Goal: Task Accomplishment & Management: Manage account settings

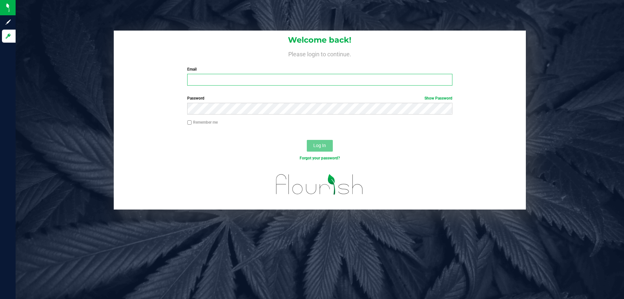
click at [196, 78] on input "Email" at bounding box center [319, 80] width 265 height 12
type input "[EMAIL_ADDRESS][DOMAIN_NAME]"
click at [307, 140] on button "Log In" at bounding box center [320, 146] width 26 height 12
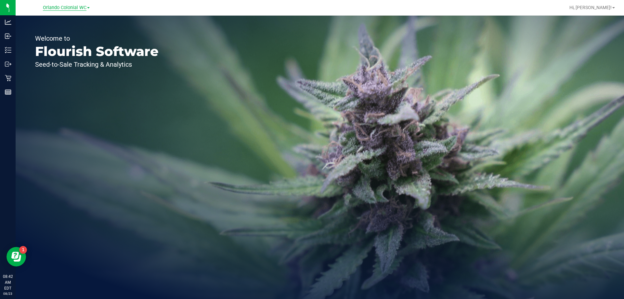
click at [83, 8] on span "Orlando Colonial WC" at bounding box center [65, 8] width 44 height 6
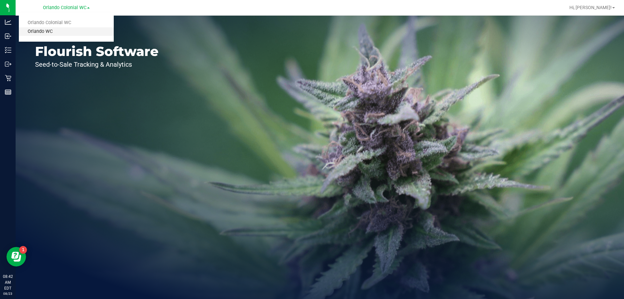
click at [69, 31] on link "Orlando WC" at bounding box center [66, 31] width 95 height 9
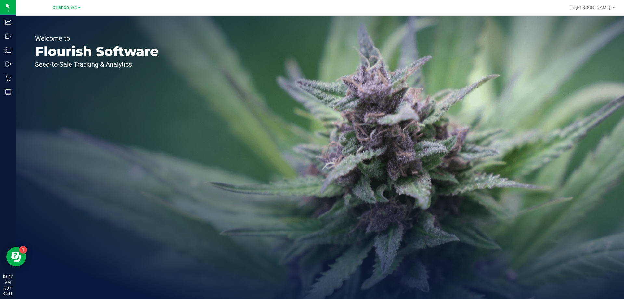
click at [581, 173] on div "Welcome to Flourish Software Seed-to-Sale Tracking & Analytics" at bounding box center [320, 157] width 608 height 283
click at [70, 6] on span "Orlando WC" at bounding box center [64, 8] width 25 height 6
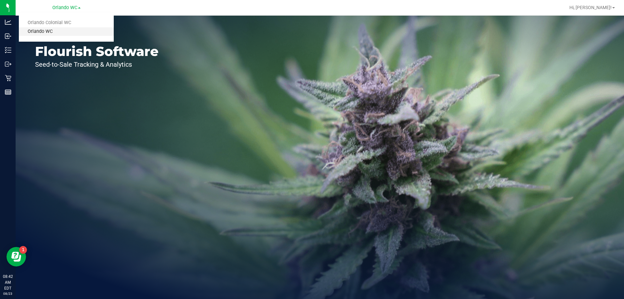
click at [59, 32] on link "Orlando WC" at bounding box center [66, 31] width 95 height 9
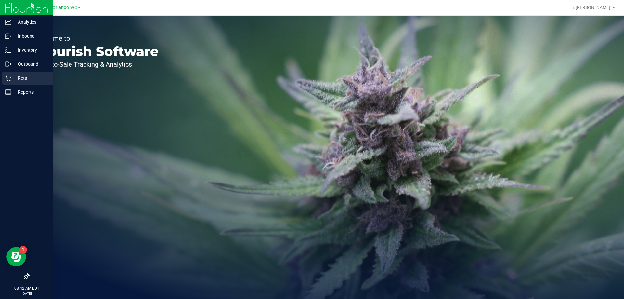
click at [14, 78] on p "Retail" at bounding box center [30, 78] width 39 height 8
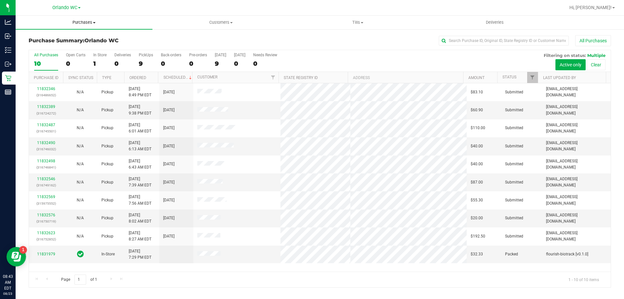
click at [84, 20] on span "Purchases" at bounding box center [84, 22] width 137 height 6
click at [63, 47] on li "Fulfillment" at bounding box center [84, 47] width 137 height 8
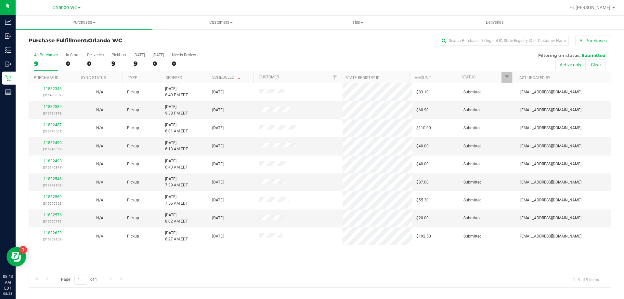
click at [197, 77] on th "Ordered" at bounding box center [183, 77] width 47 height 11
click at [83, 22] on span "Purchases" at bounding box center [84, 22] width 137 height 6
click at [71, 41] on span "Summary of purchases" at bounding box center [49, 39] width 67 height 6
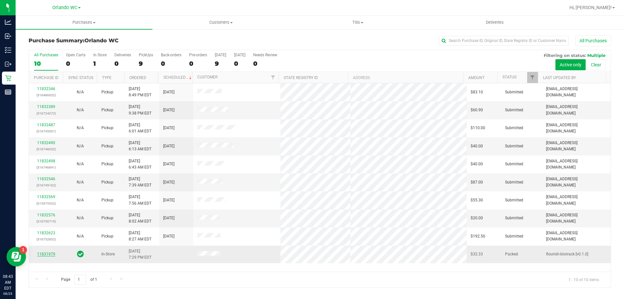
click at [49, 254] on link "11831979" at bounding box center [46, 253] width 18 height 5
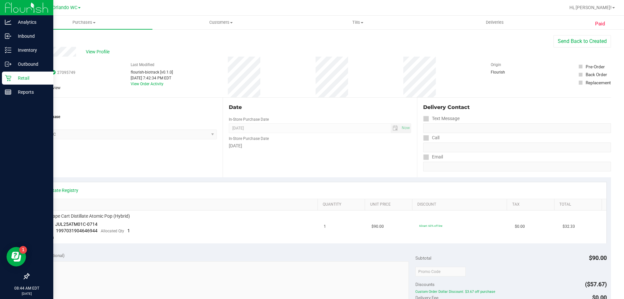
click at [29, 75] on p "Retail" at bounding box center [30, 78] width 39 height 8
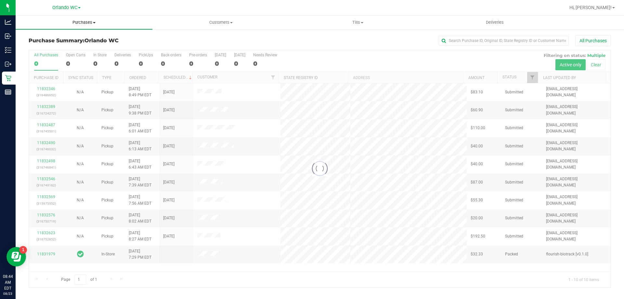
click at [83, 20] on span "Purchases" at bounding box center [84, 22] width 137 height 6
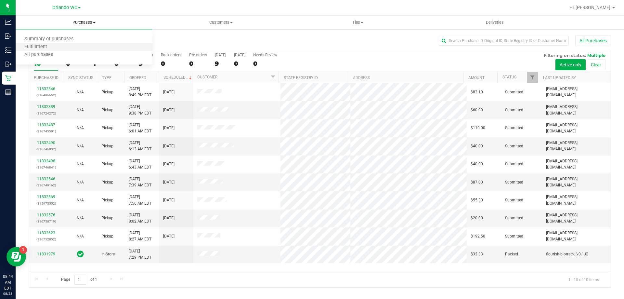
click at [64, 45] on li "Fulfillment" at bounding box center [84, 47] width 137 height 8
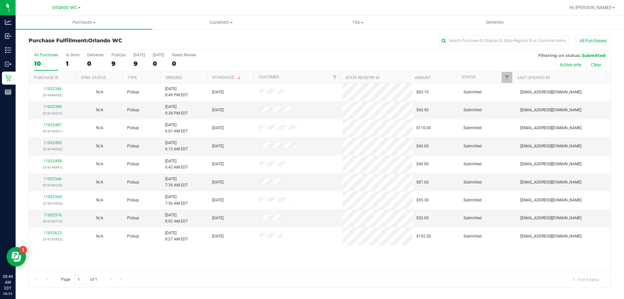
click at [203, 78] on th "Ordered" at bounding box center [183, 77] width 47 height 11
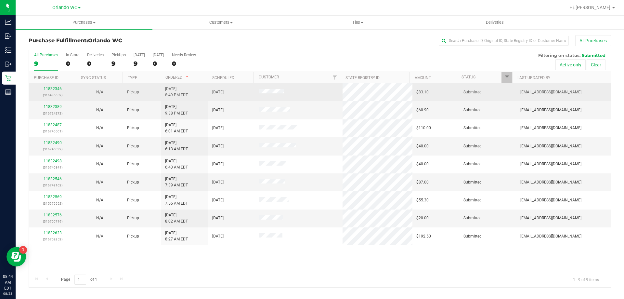
click at [58, 88] on link "11832346" at bounding box center [53, 88] width 18 height 5
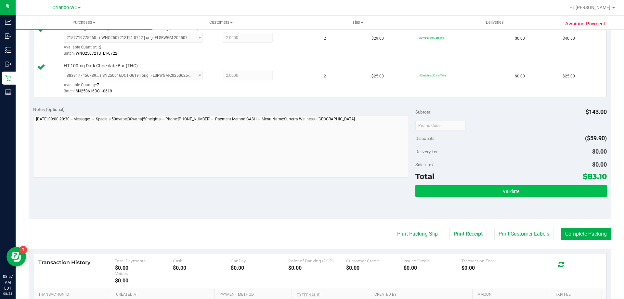
scroll to position [227, 0]
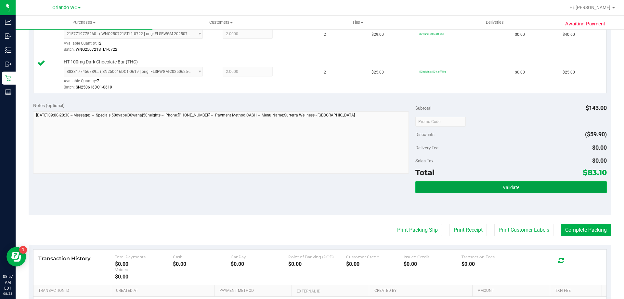
click at [506, 188] on span "Validate" at bounding box center [511, 187] width 17 height 5
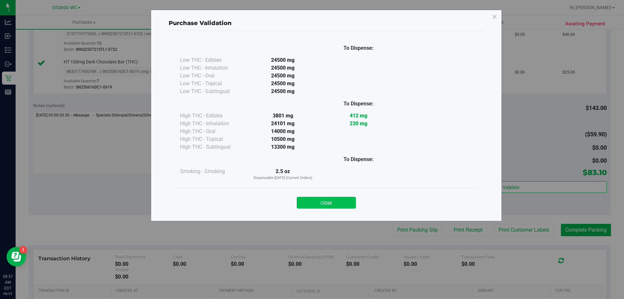
click at [317, 203] on button "Close" at bounding box center [326, 203] width 59 height 12
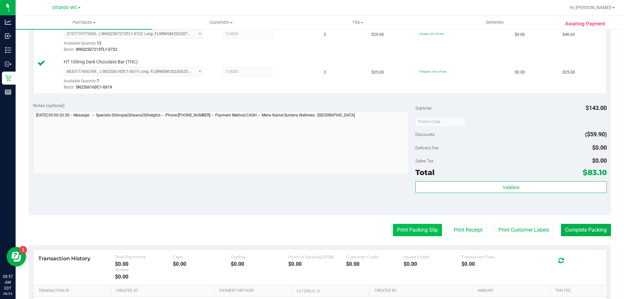
click at [394, 228] on button "Print Packing Slip" at bounding box center [417, 230] width 49 height 12
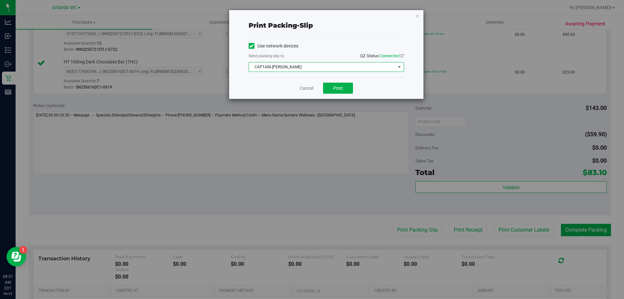
click at [301, 66] on span "CAPTAIN-[PERSON_NAME]" at bounding box center [322, 66] width 147 height 9
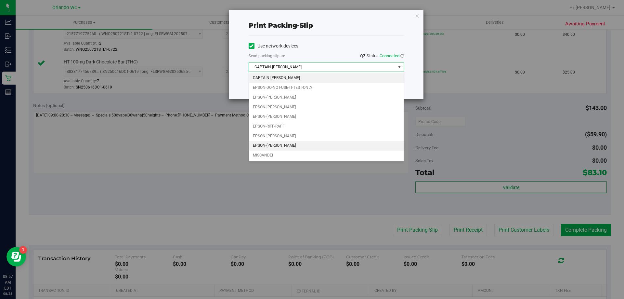
click at [277, 145] on li "EPSON-[PERSON_NAME]" at bounding box center [326, 146] width 155 height 10
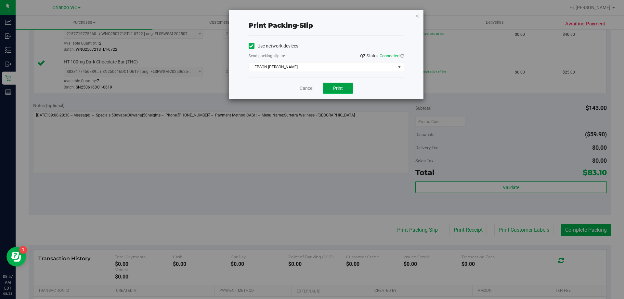
click at [344, 86] on button "Print" at bounding box center [338, 88] width 30 height 11
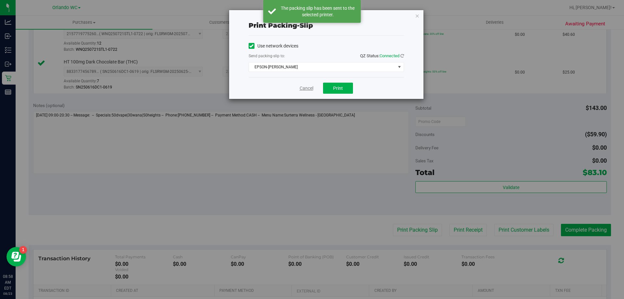
click at [307, 88] on link "Cancel" at bounding box center [307, 88] width 14 height 7
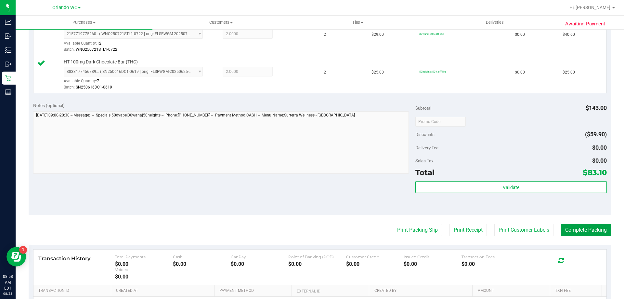
click at [585, 228] on button "Complete Packing" at bounding box center [586, 230] width 50 height 12
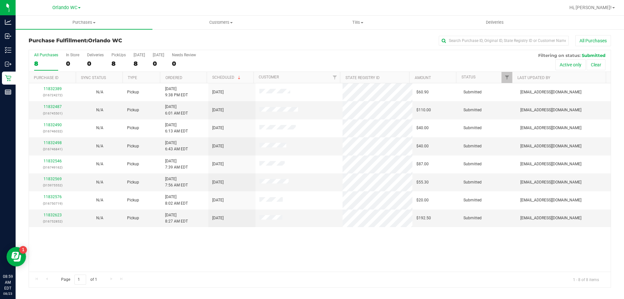
click at [190, 74] on th "Ordered" at bounding box center [183, 77] width 47 height 11
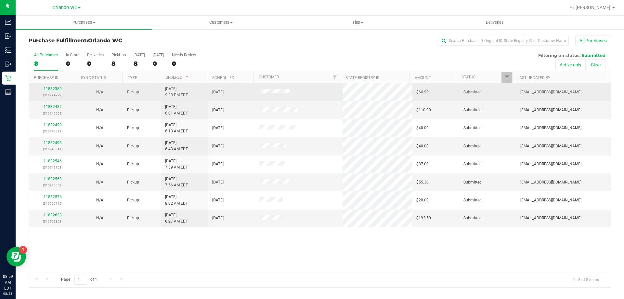
click at [56, 89] on link "11832389" at bounding box center [53, 88] width 18 height 5
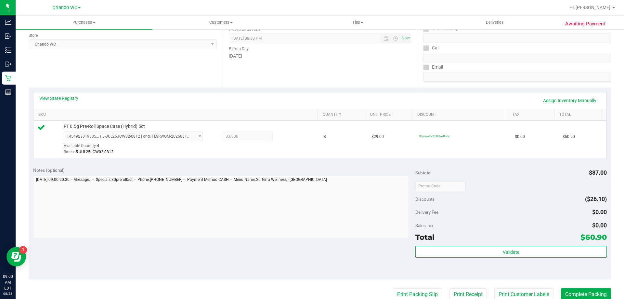
scroll to position [97, 0]
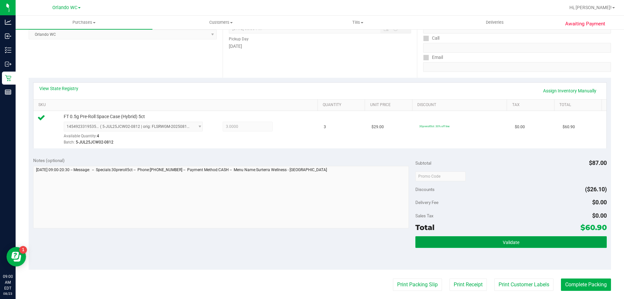
click at [507, 241] on span "Validate" at bounding box center [511, 241] width 17 height 5
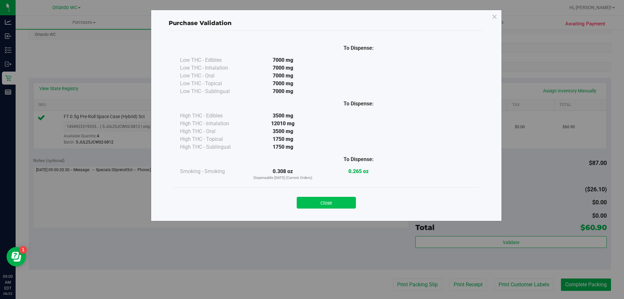
click at [332, 200] on button "Close" at bounding box center [326, 203] width 59 height 12
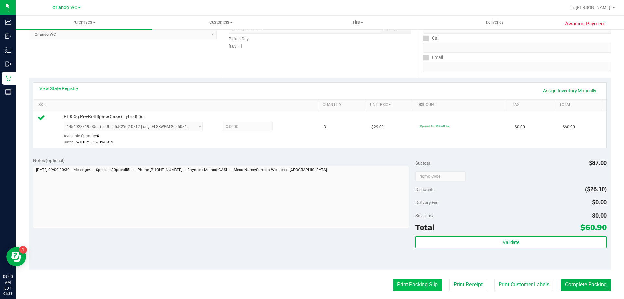
click at [423, 285] on button "Print Packing Slip" at bounding box center [417, 284] width 49 height 12
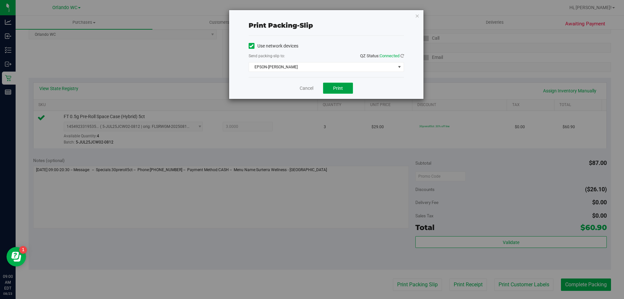
click at [340, 88] on span "Print" at bounding box center [338, 87] width 10 height 5
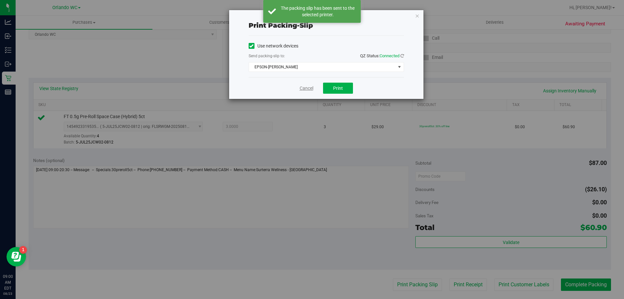
click at [307, 90] on link "Cancel" at bounding box center [307, 88] width 14 height 7
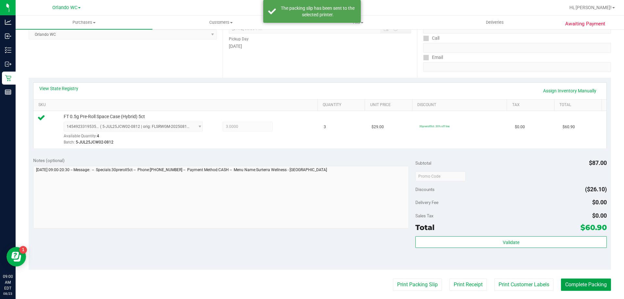
drag, startPoint x: 579, startPoint y: 287, endPoint x: 596, endPoint y: 288, distance: 17.0
click at [582, 287] on button "Complete Packing" at bounding box center [586, 284] width 50 height 12
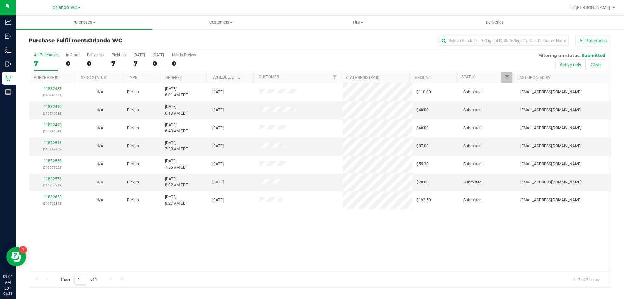
click at [193, 77] on th "Ordered" at bounding box center [183, 77] width 47 height 11
click at [58, 105] on link "11832490" at bounding box center [53, 106] width 18 height 5
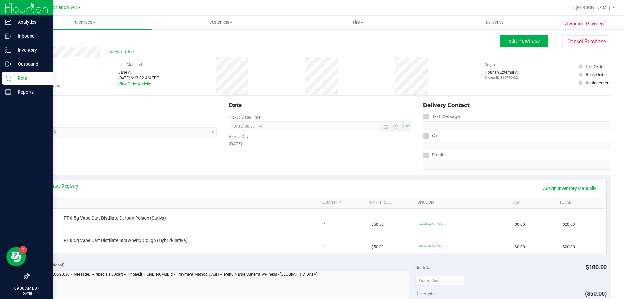
click at [9, 77] on icon at bounding box center [8, 78] width 6 height 6
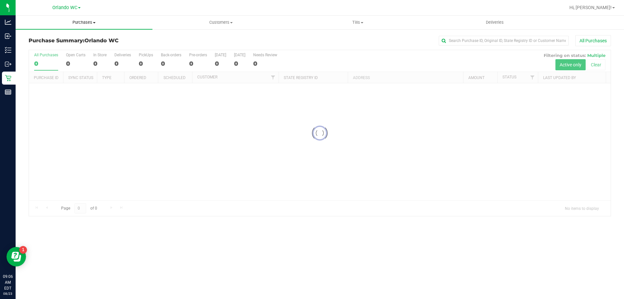
click at [81, 22] on span "Purchases" at bounding box center [84, 22] width 137 height 6
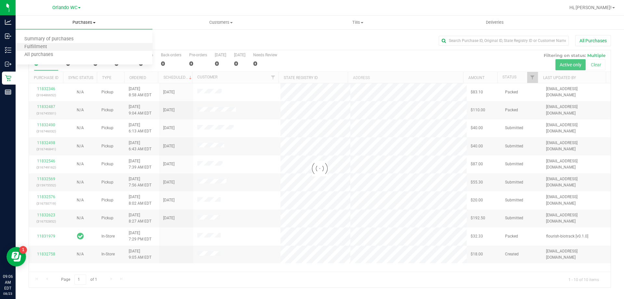
click at [78, 48] on li "Fulfillment" at bounding box center [84, 47] width 137 height 8
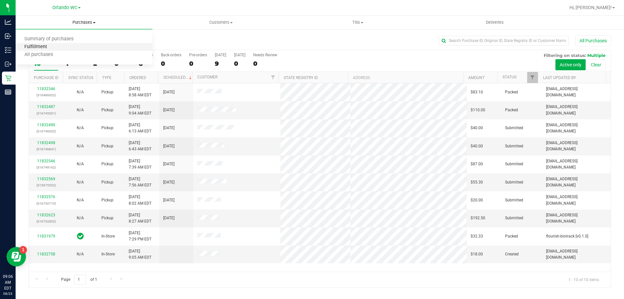
click at [53, 48] on span "Fulfillment" at bounding box center [36, 47] width 40 height 6
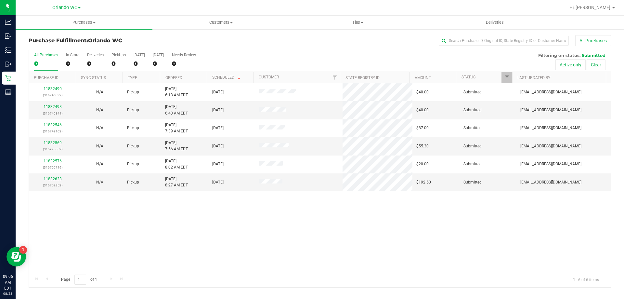
click at [195, 75] on th "Ordered" at bounding box center [183, 77] width 47 height 11
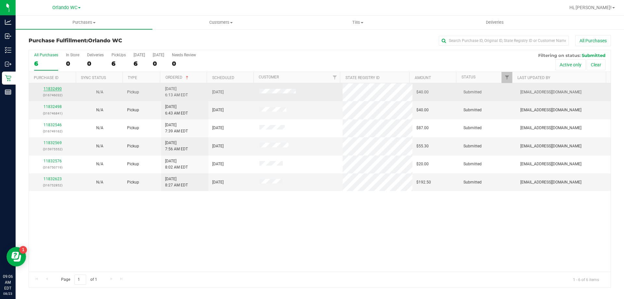
click at [50, 87] on link "11832490" at bounding box center [53, 88] width 18 height 5
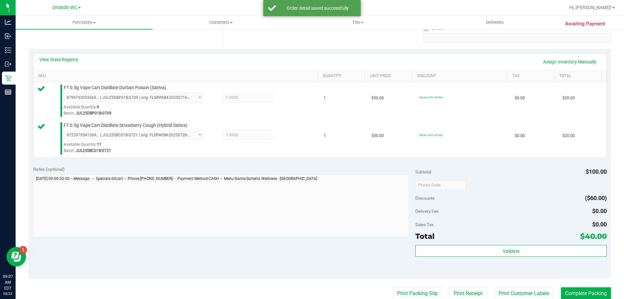
scroll to position [130, 0]
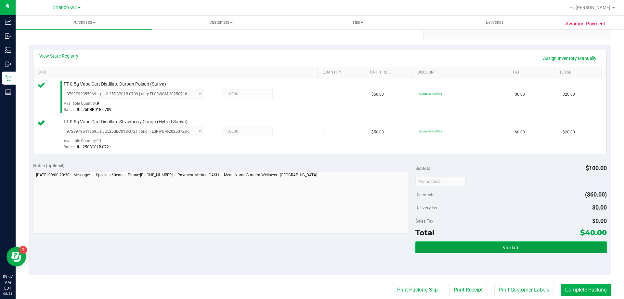
click at [468, 241] on button "Validate" at bounding box center [510, 247] width 191 height 12
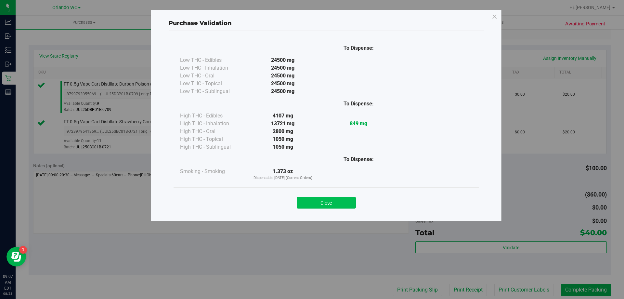
click at [346, 205] on button "Close" at bounding box center [326, 203] width 59 height 12
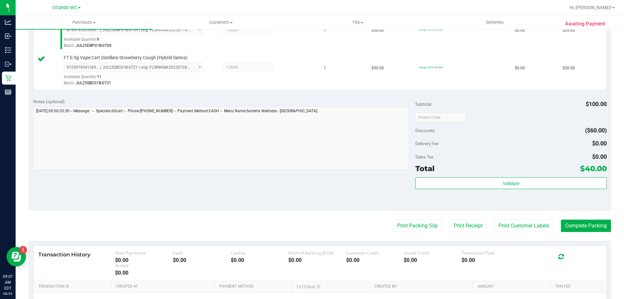
scroll to position [195, 0]
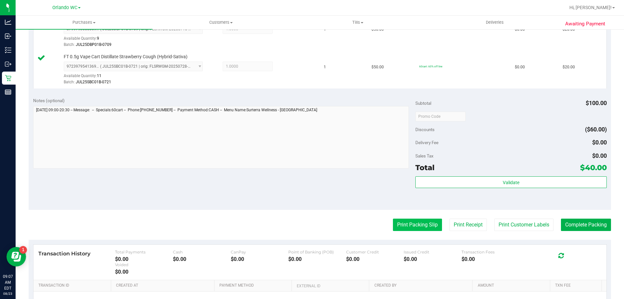
click at [414, 225] on button "Print Packing Slip" at bounding box center [417, 224] width 49 height 12
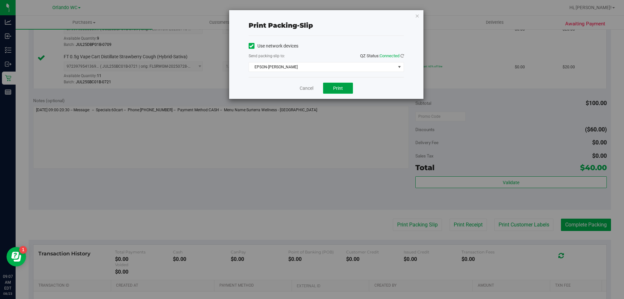
click at [346, 93] on button "Print" at bounding box center [338, 88] width 30 height 11
click at [312, 88] on link "Cancel" at bounding box center [307, 88] width 14 height 7
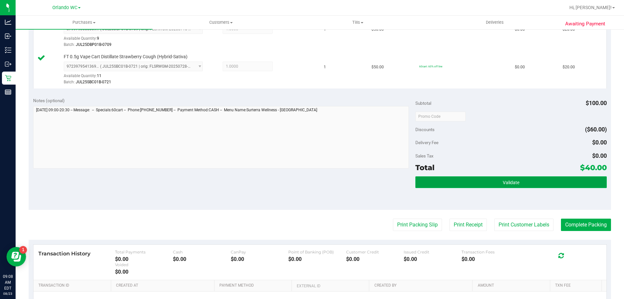
click at [547, 186] on button "Validate" at bounding box center [510, 182] width 191 height 12
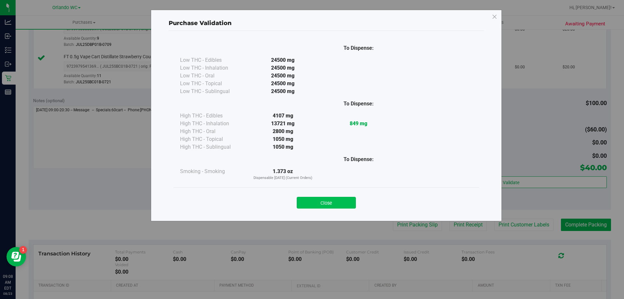
drag, startPoint x: 343, startPoint y: 202, endPoint x: 552, endPoint y: 222, distance: 209.8
click at [346, 202] on button "Close" at bounding box center [326, 203] width 59 height 12
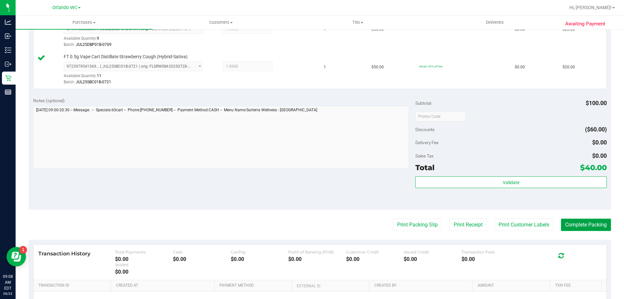
click at [580, 226] on button "Complete Packing" at bounding box center [586, 224] width 50 height 12
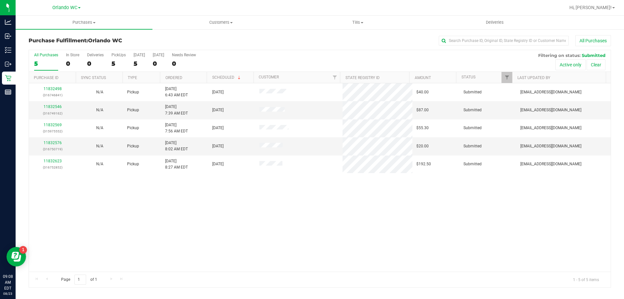
click at [200, 83] on th "Ordered" at bounding box center [183, 77] width 47 height 11
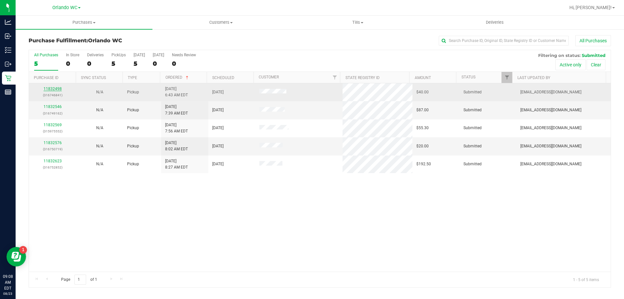
click at [59, 89] on link "11832498" at bounding box center [53, 88] width 18 height 5
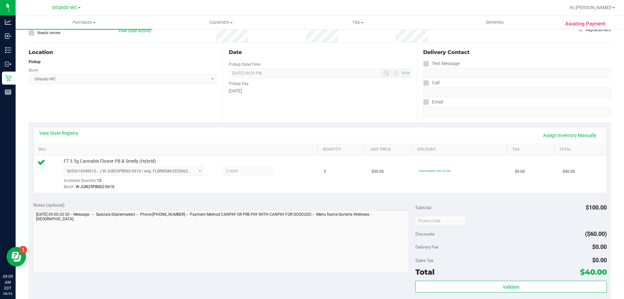
scroll to position [130, 0]
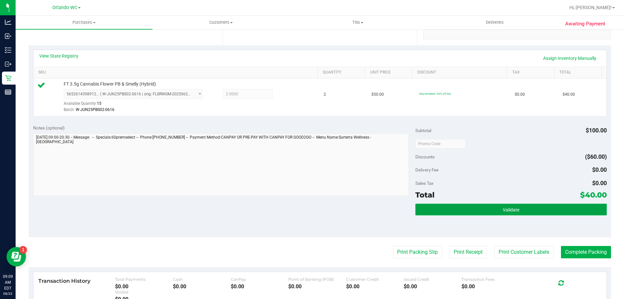
click at [454, 210] on button "Validate" at bounding box center [510, 209] width 191 height 12
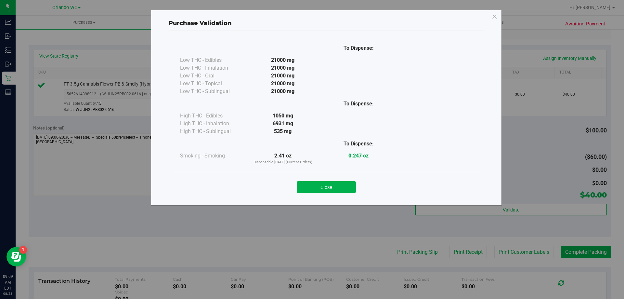
drag, startPoint x: 333, startPoint y: 190, endPoint x: 441, endPoint y: 255, distance: 126.3
click at [334, 190] on button "Close" at bounding box center [326, 187] width 59 height 12
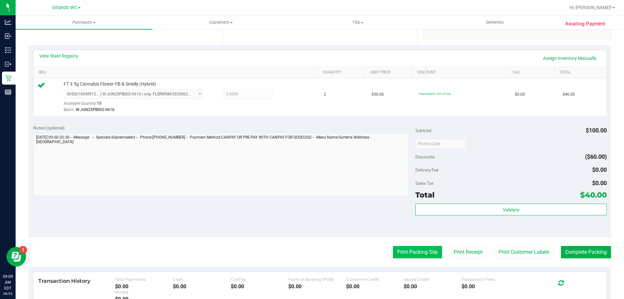
click at [408, 251] on button "Print Packing Slip" at bounding box center [417, 252] width 49 height 12
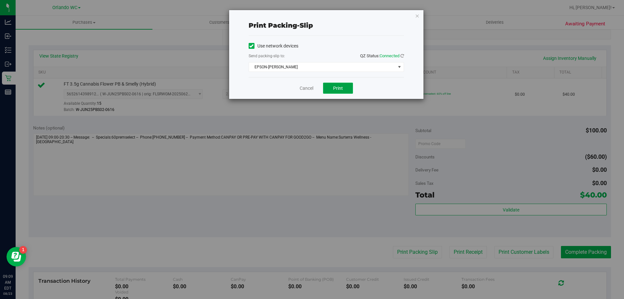
click at [335, 89] on span "Print" at bounding box center [338, 87] width 10 height 5
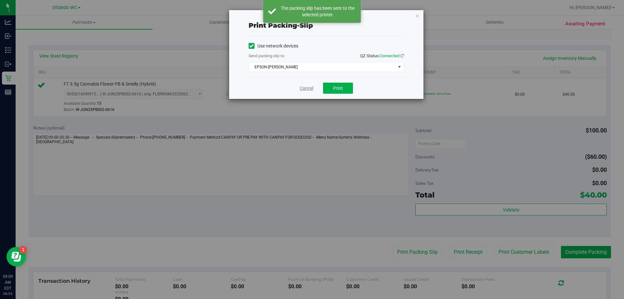
click at [302, 90] on link "Cancel" at bounding box center [307, 88] width 14 height 7
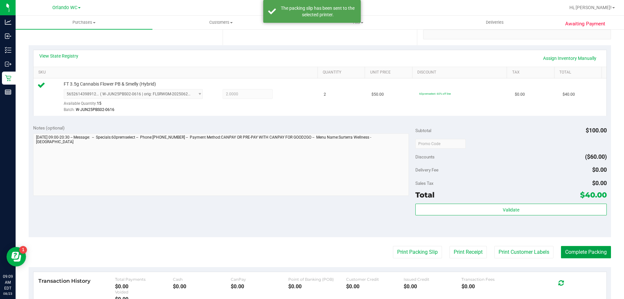
click at [586, 252] on button "Complete Packing" at bounding box center [586, 252] width 50 height 12
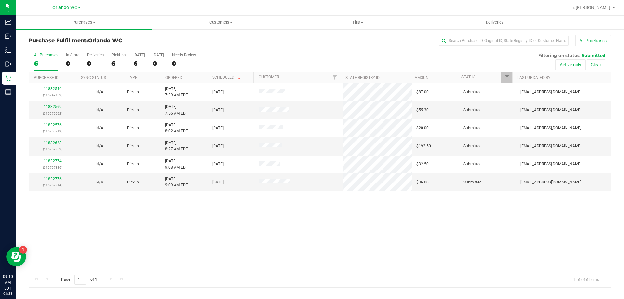
click at [200, 78] on th "Ordered" at bounding box center [183, 77] width 47 height 11
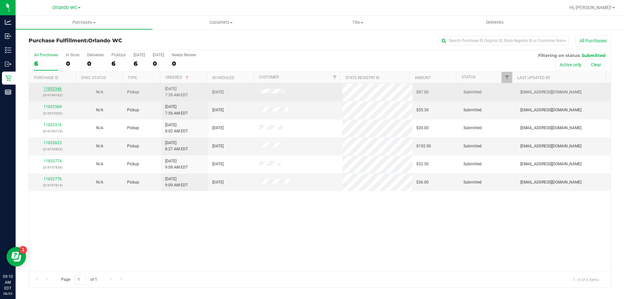
click at [53, 90] on link "11832546" at bounding box center [53, 88] width 18 height 5
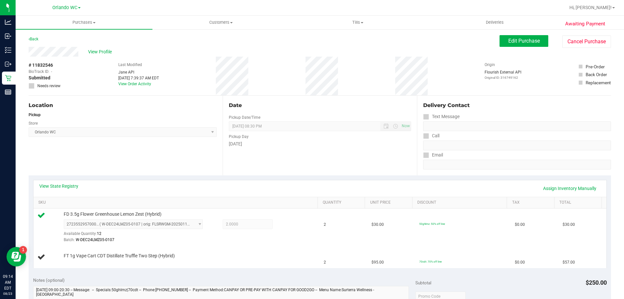
click at [397, 160] on div "Date Pickup Date/Time [DATE] Now [DATE] 08:30 PM Now Pickup Day [DATE]" at bounding box center [320, 136] width 194 height 80
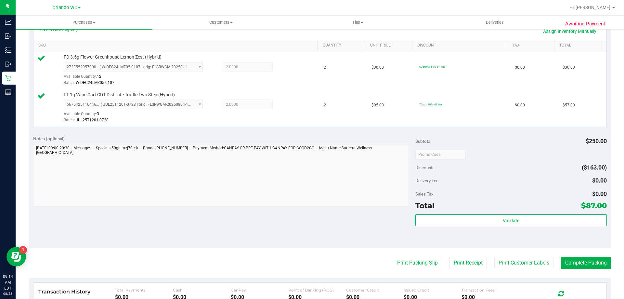
scroll to position [171, 0]
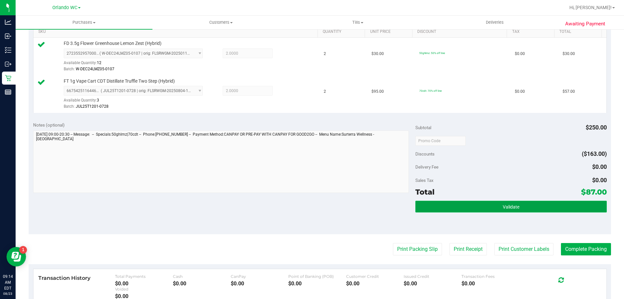
click at [472, 210] on button "Validate" at bounding box center [510, 206] width 191 height 12
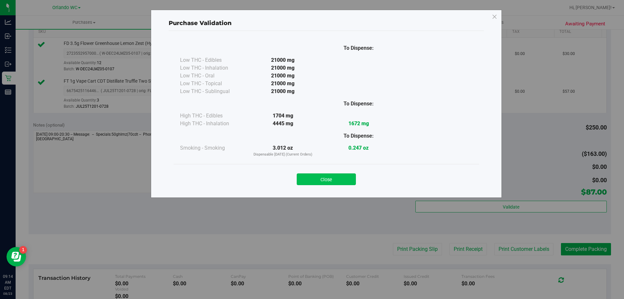
click at [343, 179] on button "Close" at bounding box center [326, 179] width 59 height 12
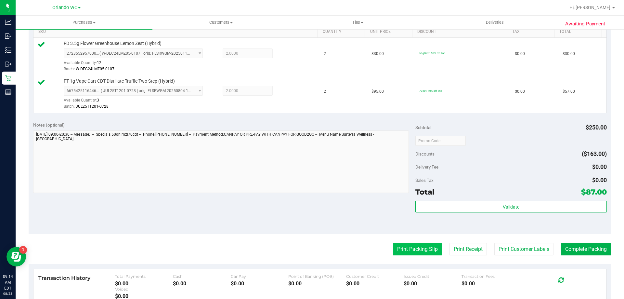
click at [406, 244] on button "Print Packing Slip" at bounding box center [417, 249] width 49 height 12
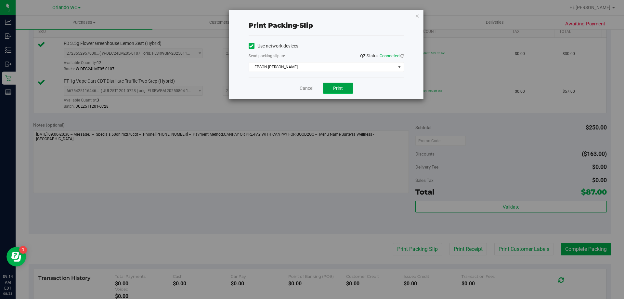
click at [350, 92] on button "Print" at bounding box center [338, 88] width 30 height 11
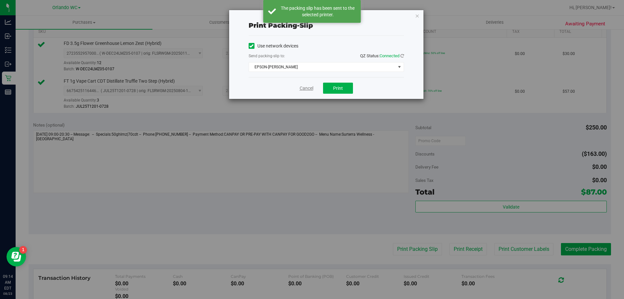
click at [307, 87] on link "Cancel" at bounding box center [307, 88] width 14 height 7
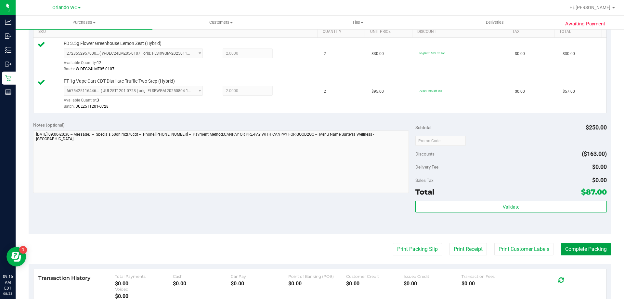
click at [577, 251] on button "Complete Packing" at bounding box center [586, 249] width 50 height 12
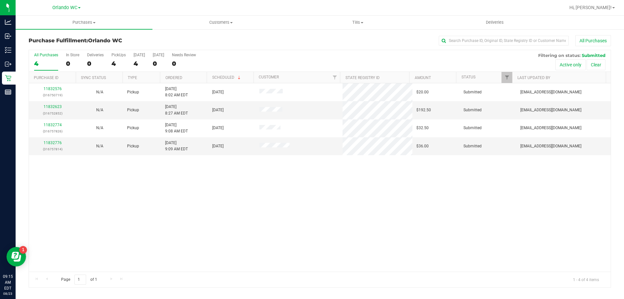
click at [195, 77] on th "Ordered" at bounding box center [183, 77] width 47 height 11
click at [51, 106] on link "11832623" at bounding box center [53, 106] width 18 height 5
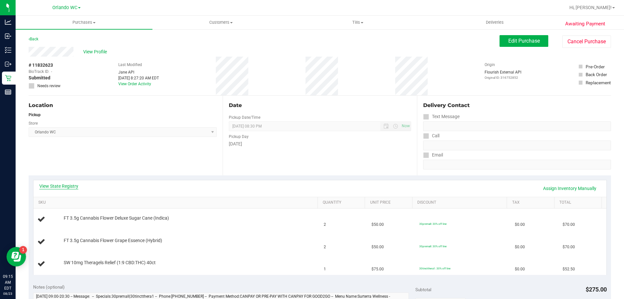
click at [66, 186] on link "View State Registry" at bounding box center [58, 186] width 39 height 6
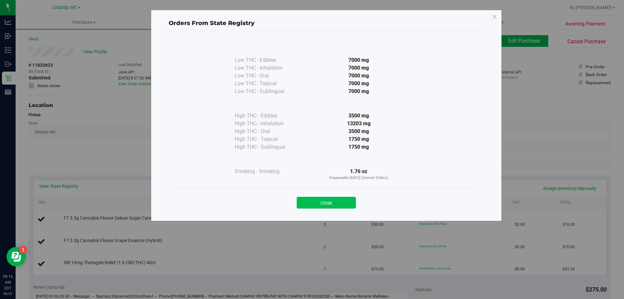
click at [320, 198] on button "Close" at bounding box center [326, 203] width 59 height 12
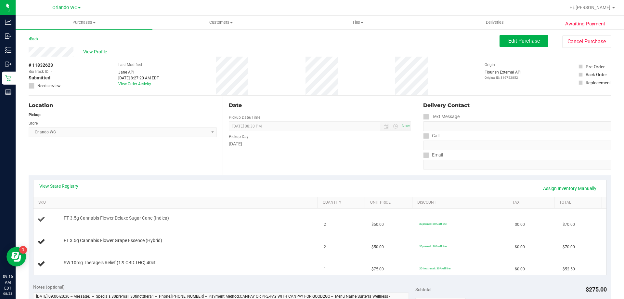
click at [258, 229] on td "FT 3.5g Cannabis Flower Deluxe Sugar Cane (Indica)" at bounding box center [176, 219] width 287 height 22
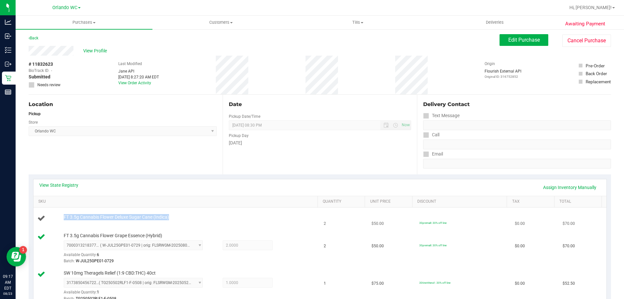
drag, startPoint x: 61, startPoint y: 217, endPoint x: 171, endPoint y: 219, distance: 109.5
click at [171, 219] on div "FT 3.5g Cannabis Flower Deluxe Sugar Cane (Indica)" at bounding box center [187, 217] width 254 height 6
copy span "FT 3.5g Cannabis Flower Deluxe Sugar Cane (Indica)"
click at [149, 195] on div "View State Registry Assign Inventory Manually" at bounding box center [319, 187] width 573 height 17
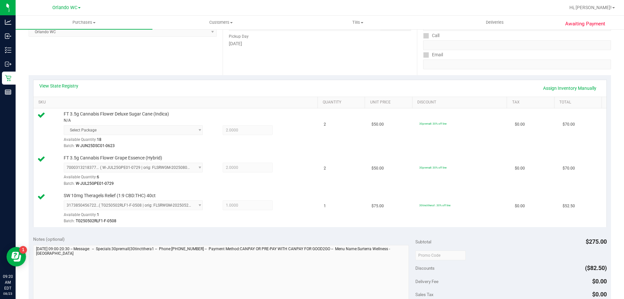
scroll to position [163, 0]
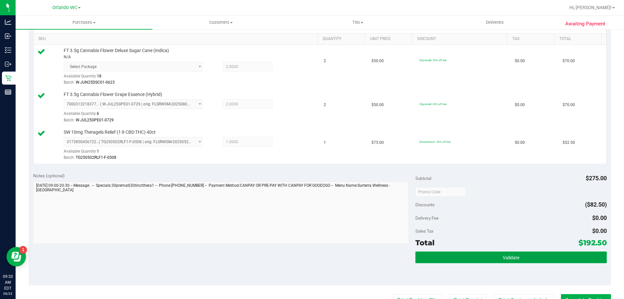
click at [487, 253] on button "Validate" at bounding box center [510, 257] width 191 height 12
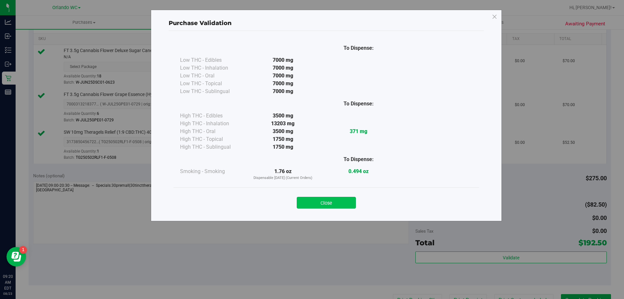
click at [352, 201] on button "Close" at bounding box center [326, 203] width 59 height 12
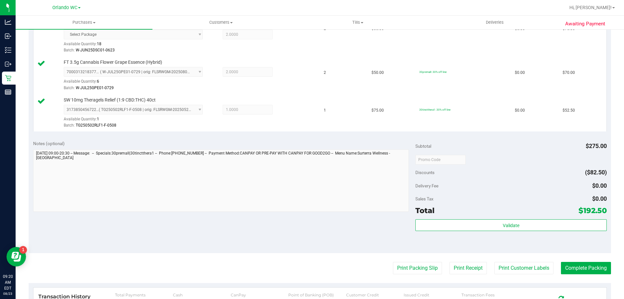
scroll to position [261, 0]
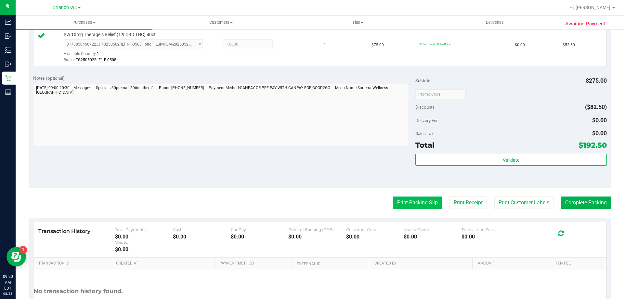
click at [425, 203] on button "Print Packing Slip" at bounding box center [417, 202] width 49 height 12
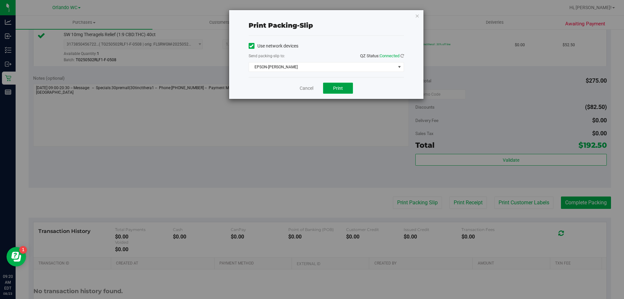
click at [336, 93] on button "Print" at bounding box center [338, 88] width 30 height 11
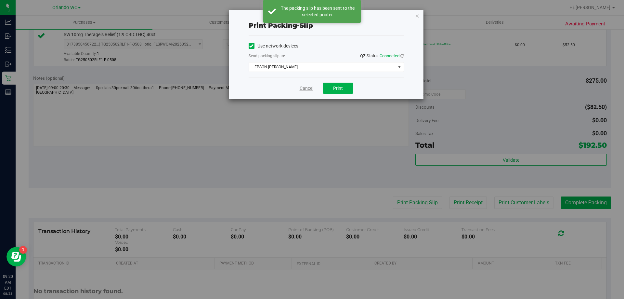
click at [308, 89] on link "Cancel" at bounding box center [307, 88] width 14 height 7
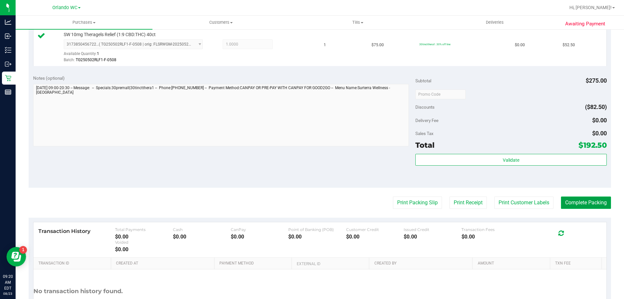
click at [575, 203] on button "Complete Packing" at bounding box center [586, 202] width 50 height 12
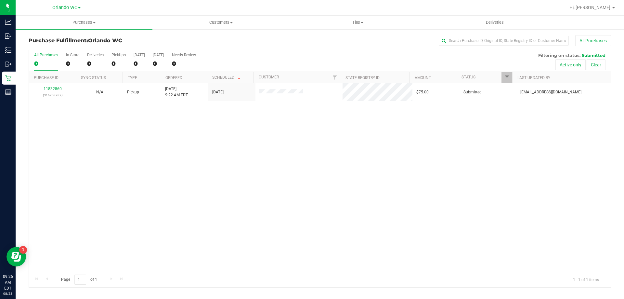
click at [248, 198] on div "11832860 (316758787) N/A Pickup [DATE] 9:22 AM EDT 8/23/2025 $75.00 Submitted […" at bounding box center [320, 177] width 582 height 188
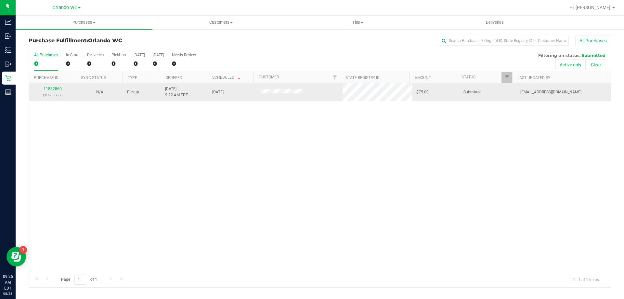
click at [54, 87] on link "11832860" at bounding box center [53, 88] width 18 height 5
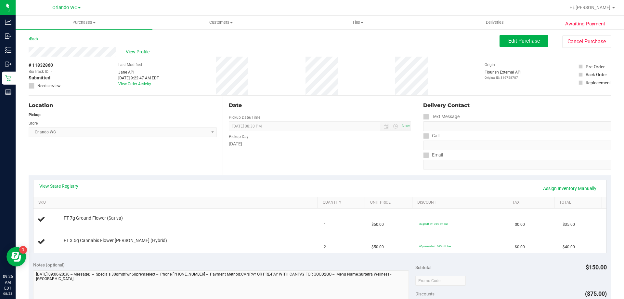
click at [124, 141] on div "Location Pickup Store [GEOGRAPHIC_DATA] WC Select Store [PERSON_NAME][GEOGRAPHI…" at bounding box center [126, 136] width 194 height 80
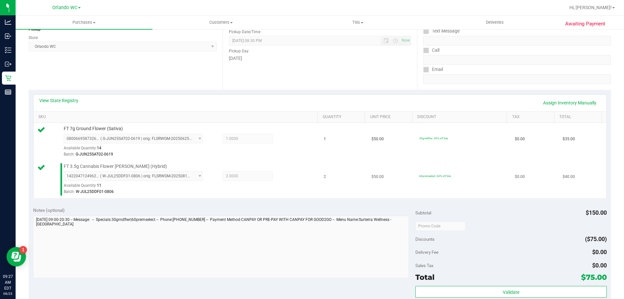
scroll to position [118, 0]
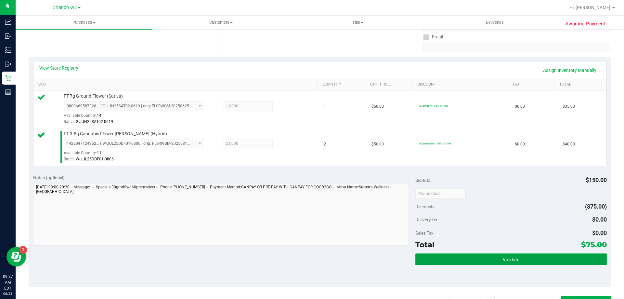
click at [470, 257] on button "Validate" at bounding box center [510, 259] width 191 height 12
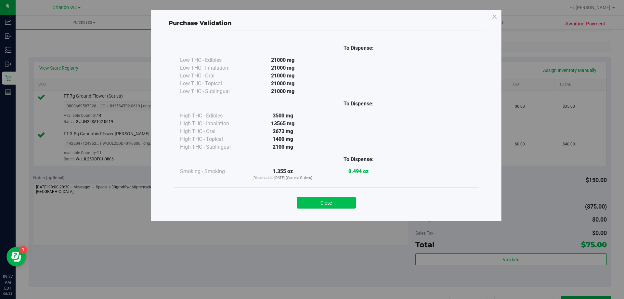
click at [334, 197] on button "Close" at bounding box center [326, 203] width 59 height 12
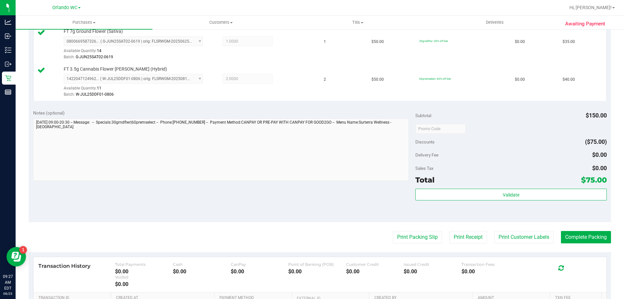
scroll to position [183, 0]
click at [408, 236] on button "Print Packing Slip" at bounding box center [417, 236] width 49 height 12
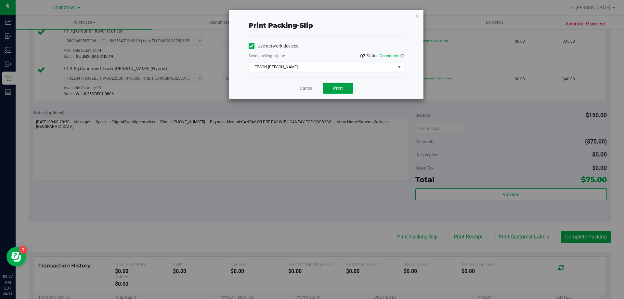
click at [333, 87] on span "Print" at bounding box center [338, 87] width 10 height 5
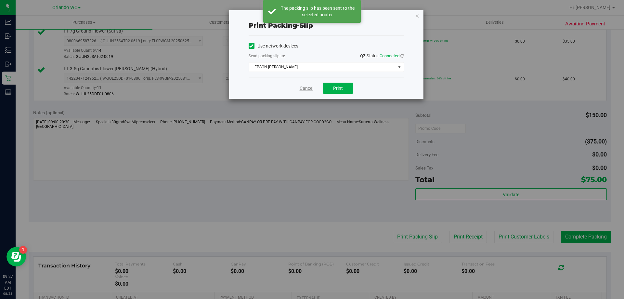
click at [303, 90] on link "Cancel" at bounding box center [307, 88] width 14 height 7
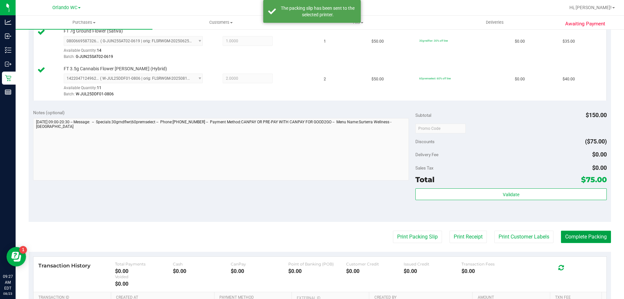
click at [563, 237] on button "Complete Packing" at bounding box center [586, 236] width 50 height 12
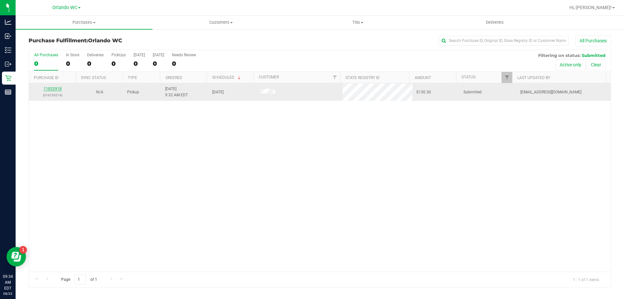
click at [57, 88] on link "11832918" at bounding box center [53, 88] width 18 height 5
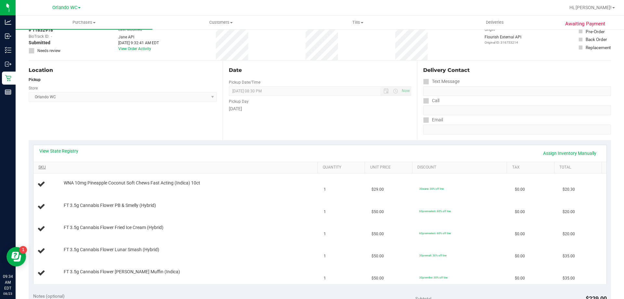
scroll to position [65, 0]
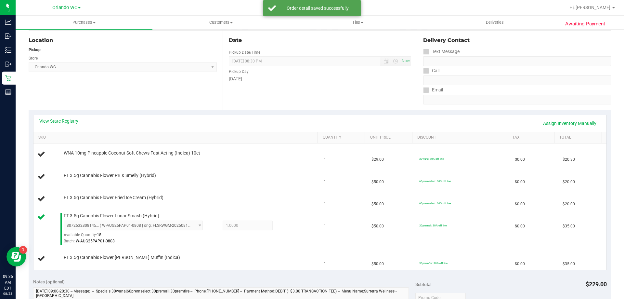
click at [68, 121] on link "View State Registry" at bounding box center [58, 121] width 39 height 6
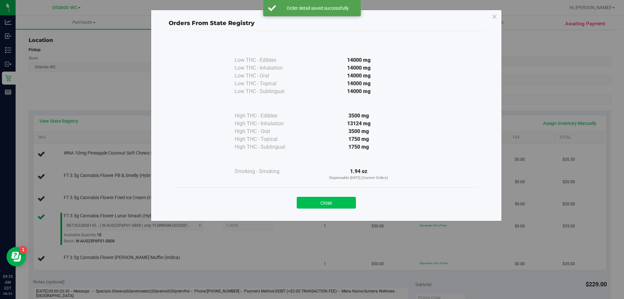
click at [320, 207] on button "Close" at bounding box center [326, 203] width 59 height 12
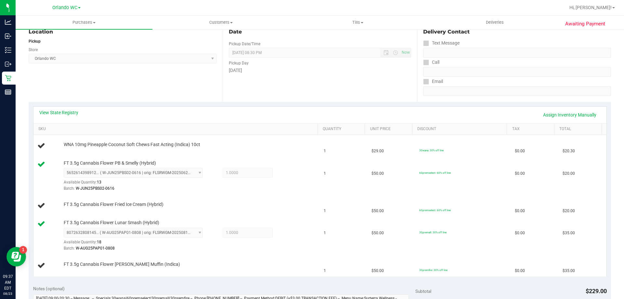
scroll to position [76, 0]
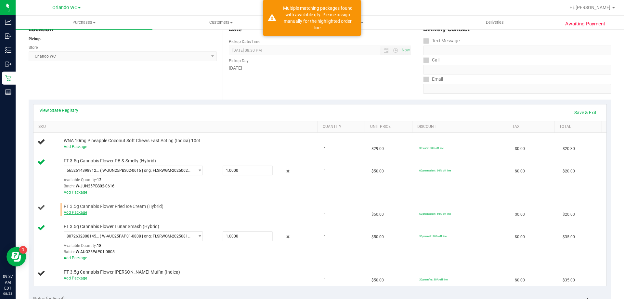
click at [83, 214] on link "Add Package" at bounding box center [75, 212] width 23 height 5
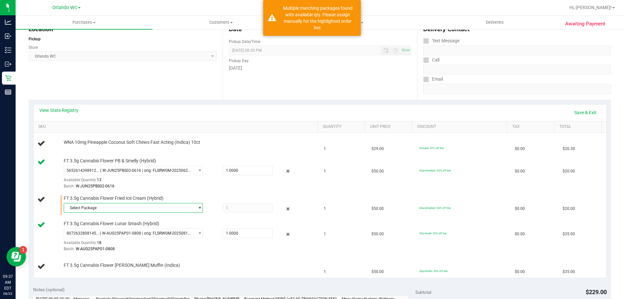
click at [132, 212] on span "Select Package" at bounding box center [129, 207] width 130 height 9
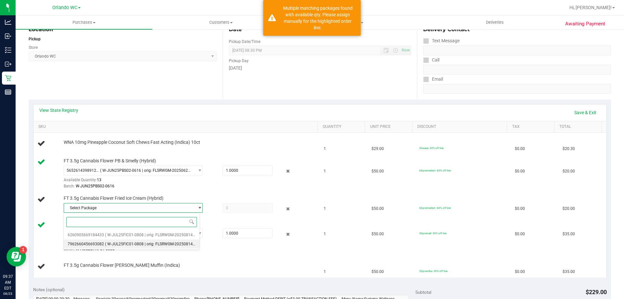
click at [145, 242] on span "( W-JUL25FIC01-0808 | orig: FLSRWGM-20250814-161 )" at bounding box center [154, 243] width 98 height 5
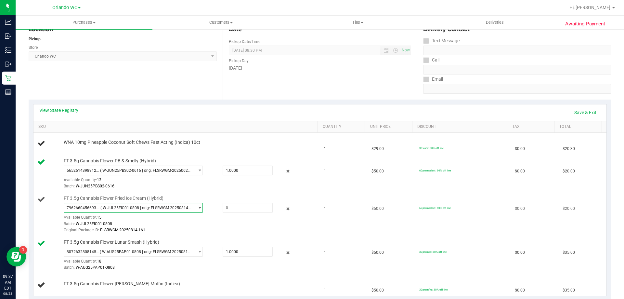
click at [195, 211] on span "select" at bounding box center [198, 207] width 8 height 9
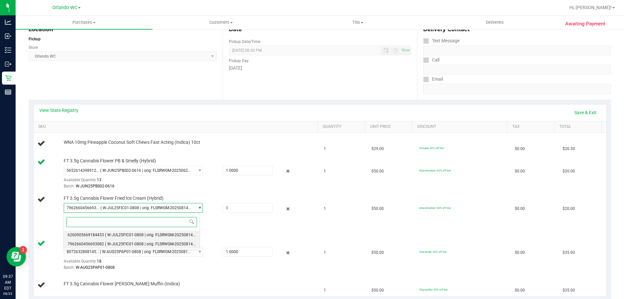
click at [146, 237] on li "6260905669184433 ( W-JUL25FIC01-0808 | orig: FLSRWGM-20250814-181 )" at bounding box center [132, 234] width 136 height 9
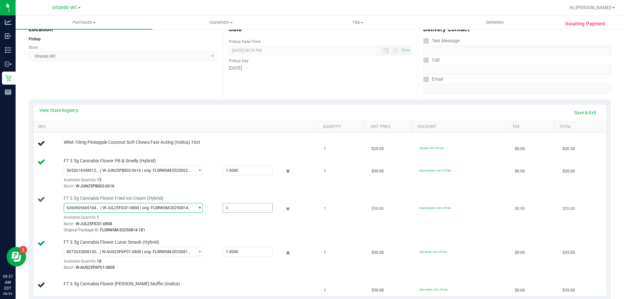
click at [245, 208] on span at bounding box center [248, 208] width 50 height 10
type input "1"
type input "1.0000"
click at [582, 111] on link "Save & Exit" at bounding box center [585, 112] width 31 height 11
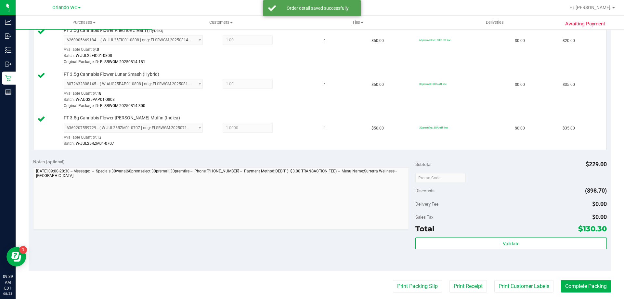
scroll to position [271, 0]
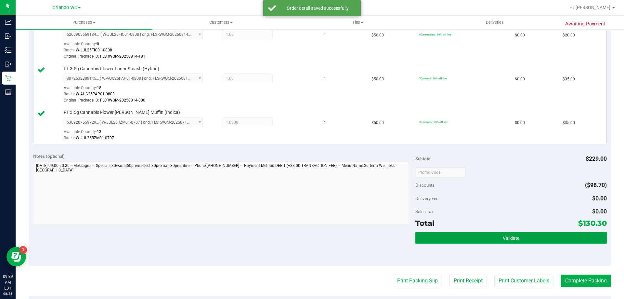
click at [507, 242] on button "Validate" at bounding box center [510, 238] width 191 height 12
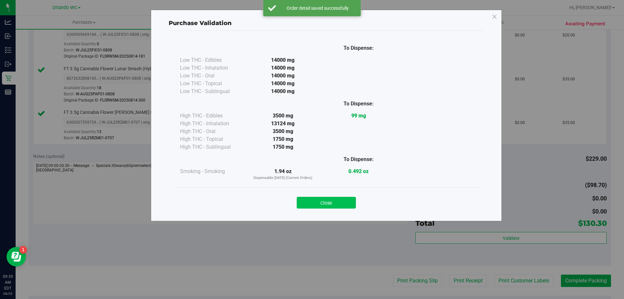
click at [342, 199] on button "Close" at bounding box center [326, 203] width 59 height 12
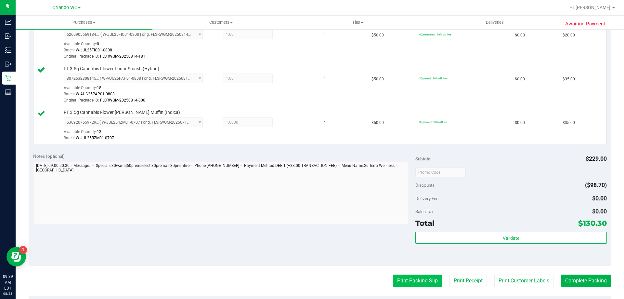
click at [406, 281] on button "Print Packing Slip" at bounding box center [417, 280] width 49 height 12
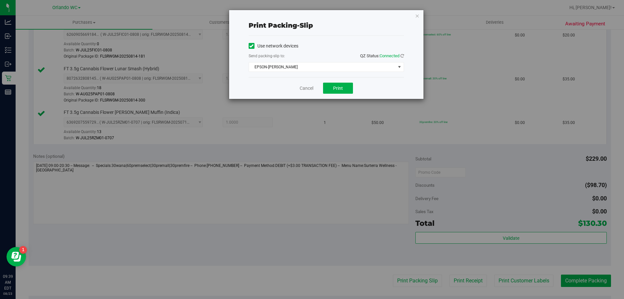
click at [333, 94] on div "Cancel Print" at bounding box center [326, 88] width 155 height 22
click at [334, 88] on span "Print" at bounding box center [338, 87] width 10 height 5
click at [306, 87] on link "Cancel" at bounding box center [307, 88] width 14 height 7
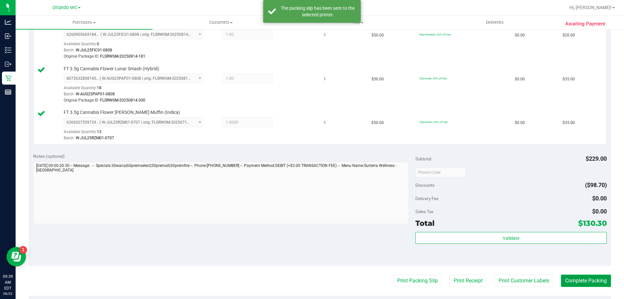
click at [571, 277] on button "Complete Packing" at bounding box center [586, 280] width 50 height 12
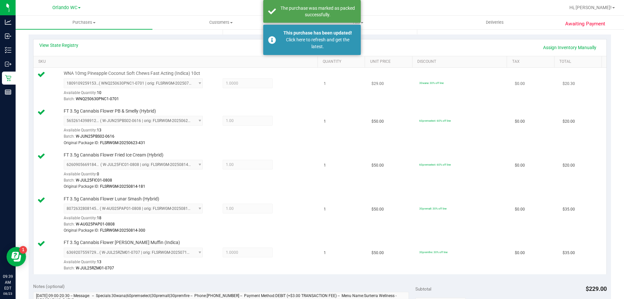
scroll to position [0, 0]
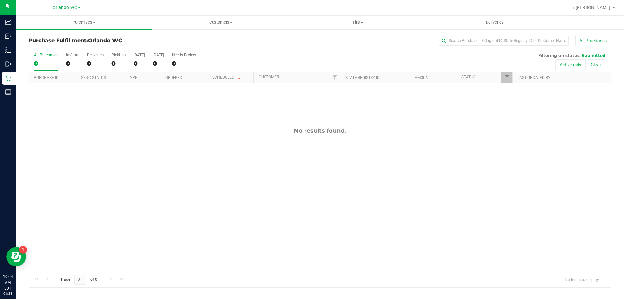
drag, startPoint x: 203, startPoint y: 171, endPoint x: 203, endPoint y: 167, distance: 4.0
click at [203, 171] on div "No results found." at bounding box center [320, 199] width 582 height 232
drag, startPoint x: 100, startPoint y: 162, endPoint x: 142, endPoint y: 32, distance: 136.8
click at [101, 162] on div "No results found." at bounding box center [320, 199] width 582 height 232
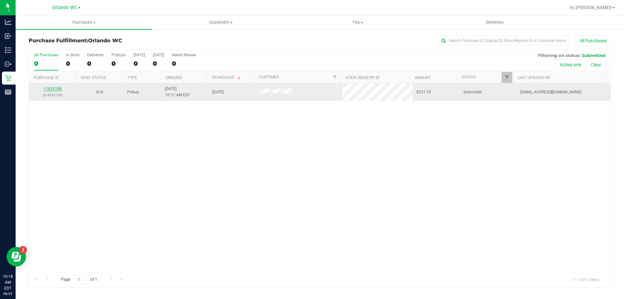
click at [52, 89] on link "11833188" at bounding box center [53, 88] width 18 height 5
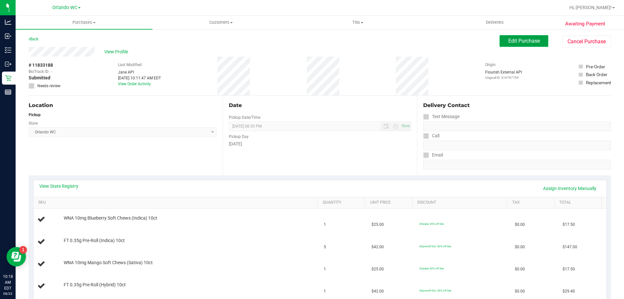
click at [517, 40] on span "Edit Purchase" at bounding box center [524, 41] width 32 height 6
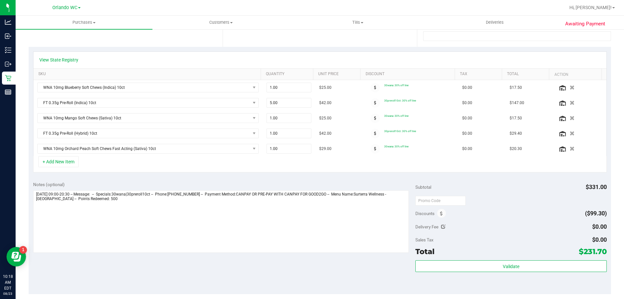
scroll to position [130, 0]
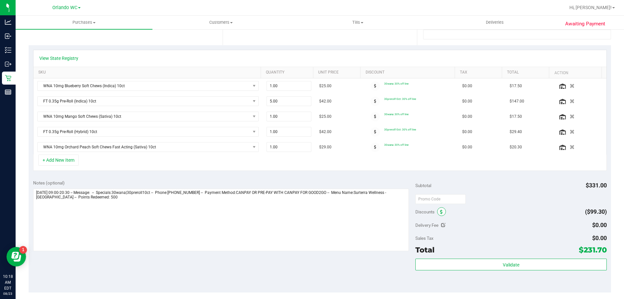
click at [440, 213] on icon at bounding box center [441, 212] width 3 height 5
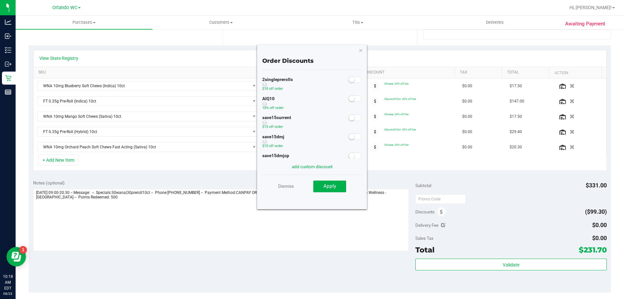
click at [352, 96] on span at bounding box center [354, 98] width 13 height 6
click at [328, 188] on span "Apply" at bounding box center [329, 186] width 13 height 6
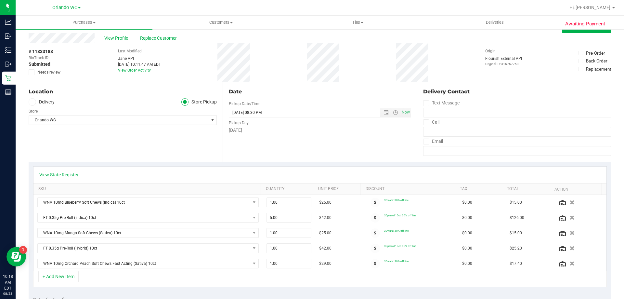
scroll to position [0, 0]
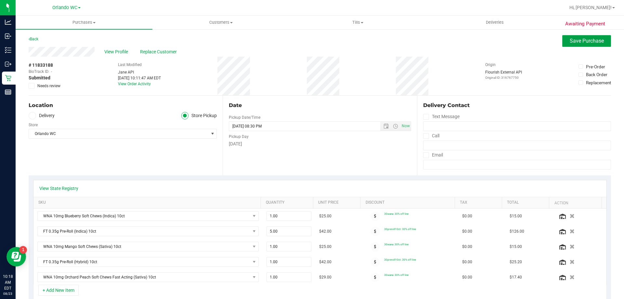
click at [575, 39] on span "Save Purchase" at bounding box center [587, 41] width 34 height 6
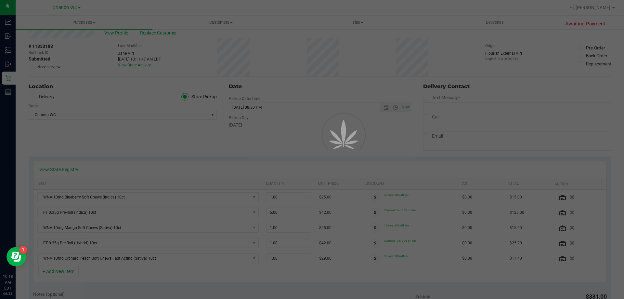
scroll to position [32, 0]
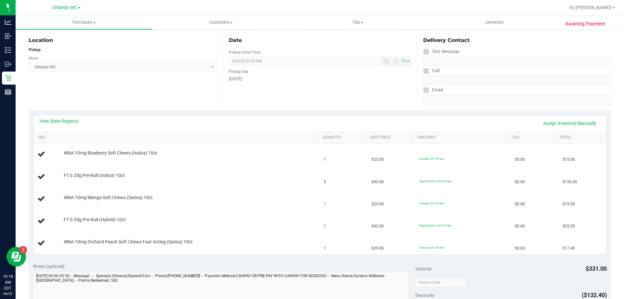
scroll to position [97, 0]
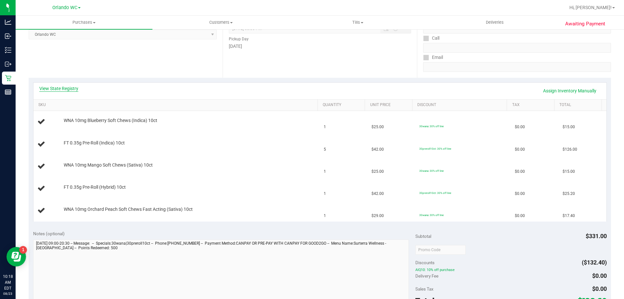
click at [73, 88] on link "View State Registry" at bounding box center [58, 88] width 39 height 6
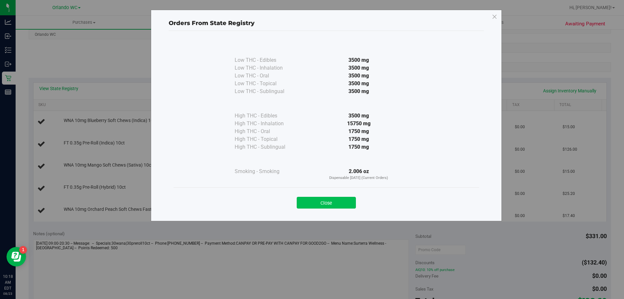
click at [323, 201] on button "Close" at bounding box center [326, 203] width 59 height 12
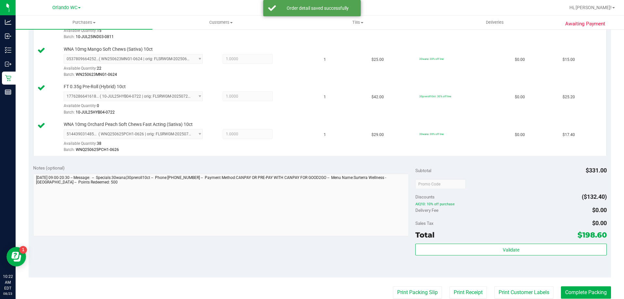
scroll to position [273, 0]
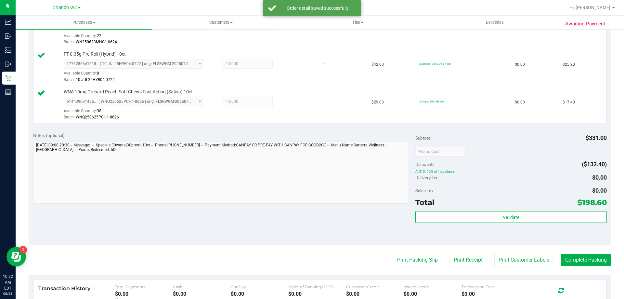
click at [480, 224] on div "Validate" at bounding box center [510, 225] width 191 height 29
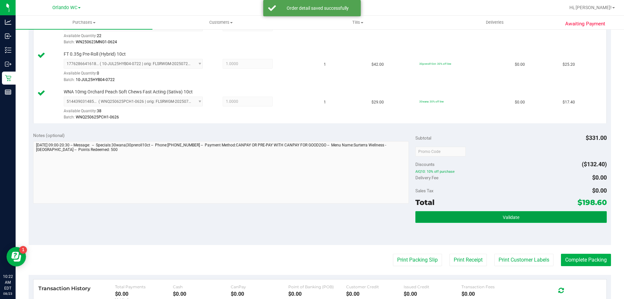
click at [477, 218] on button "Validate" at bounding box center [510, 217] width 191 height 12
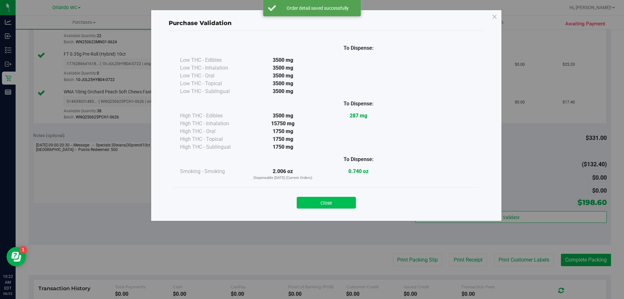
click at [331, 202] on button "Close" at bounding box center [326, 203] width 59 height 12
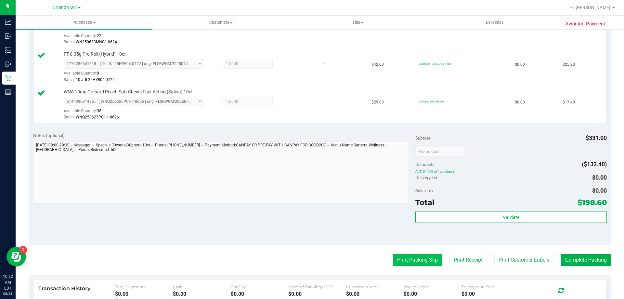
click at [417, 257] on button "Print Packing Slip" at bounding box center [417, 259] width 49 height 12
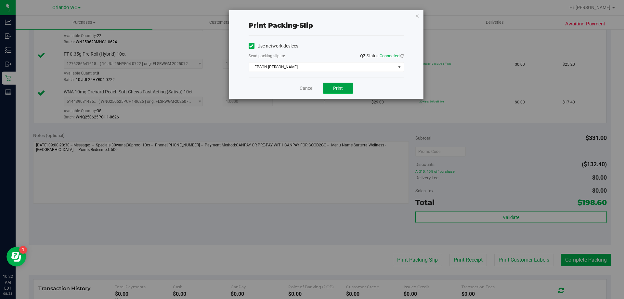
click at [345, 88] on button "Print" at bounding box center [338, 88] width 30 height 11
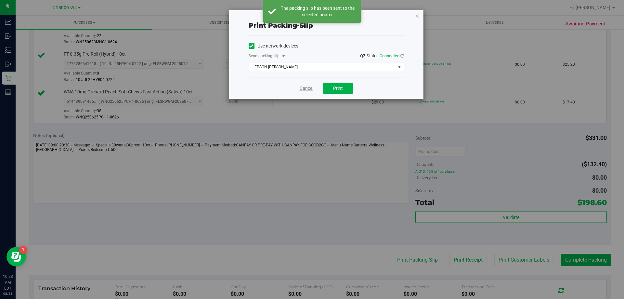
click at [306, 89] on link "Cancel" at bounding box center [307, 88] width 14 height 7
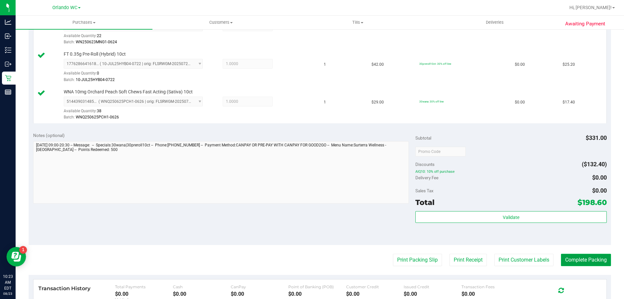
click at [561, 261] on button "Complete Packing" at bounding box center [586, 259] width 50 height 12
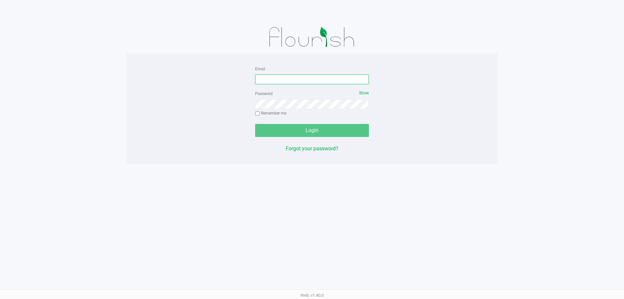
click at [267, 78] on input "Email" at bounding box center [312, 79] width 114 height 10
type input "sconcepcion@liveparallel.com"
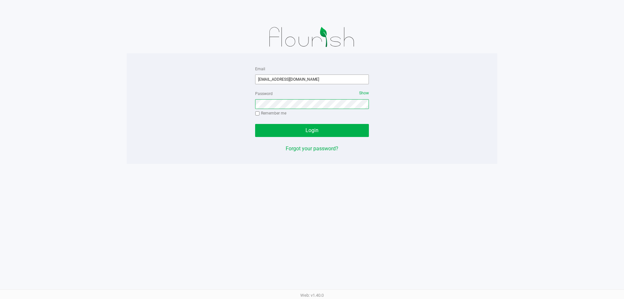
click at [255, 124] on button "Login" at bounding box center [312, 130] width 114 height 13
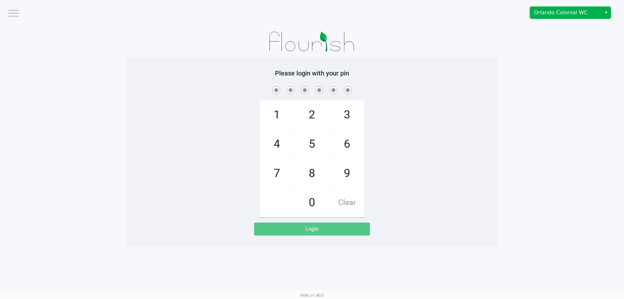
click at [558, 15] on span "Orlando Colonial WC" at bounding box center [565, 13] width 63 height 8
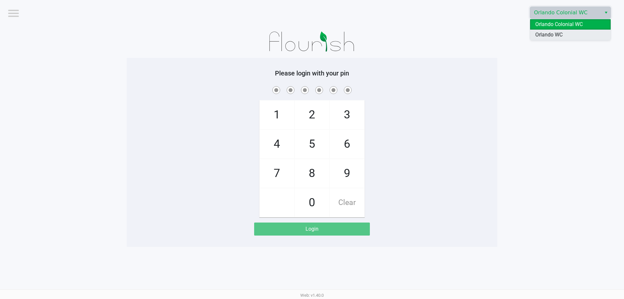
click at [546, 32] on span "Orlando WC" at bounding box center [548, 35] width 27 height 8
click at [484, 53] on div at bounding box center [312, 41] width 370 height 32
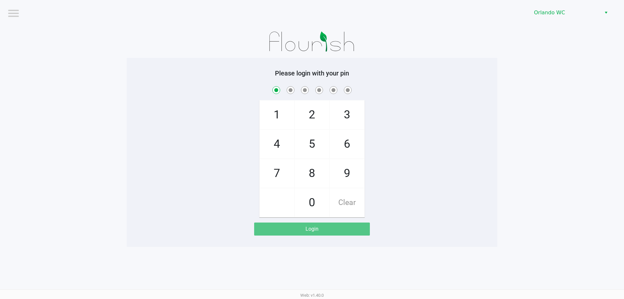
checkbox input "true"
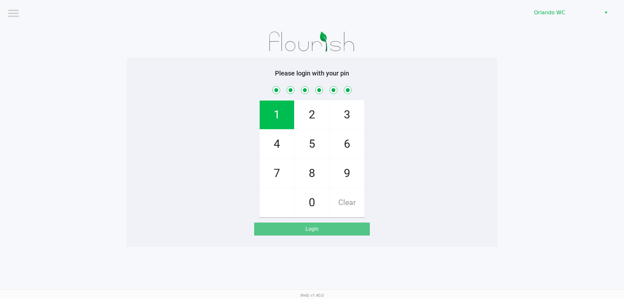
checkbox input "true"
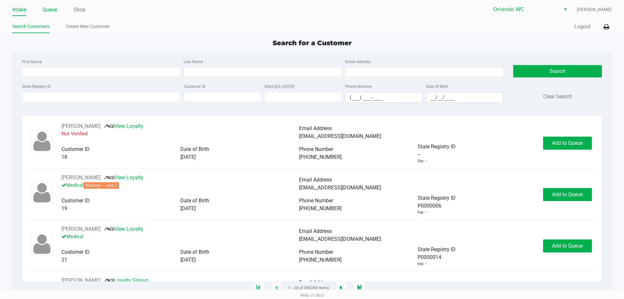
click at [49, 7] on link "Queue" at bounding box center [50, 9] width 15 height 9
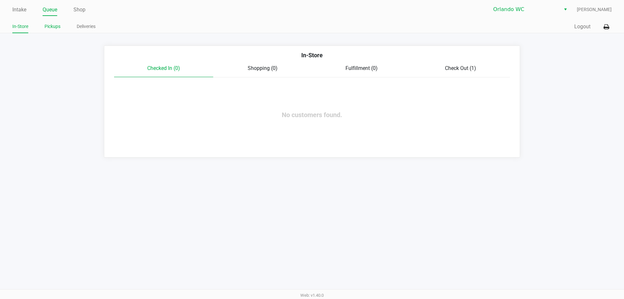
click at [53, 25] on link "Pickups" at bounding box center [53, 26] width 16 height 8
click at [20, 9] on link "Intake" at bounding box center [19, 9] width 14 height 9
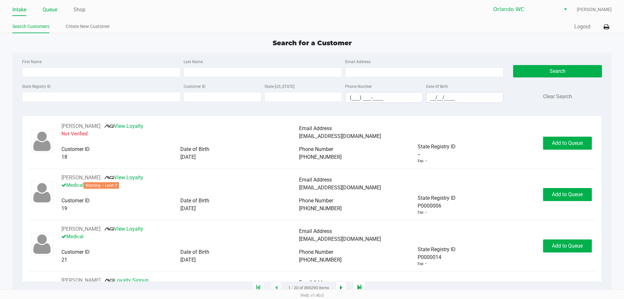
click at [51, 10] on link "Queue" at bounding box center [50, 9] width 15 height 9
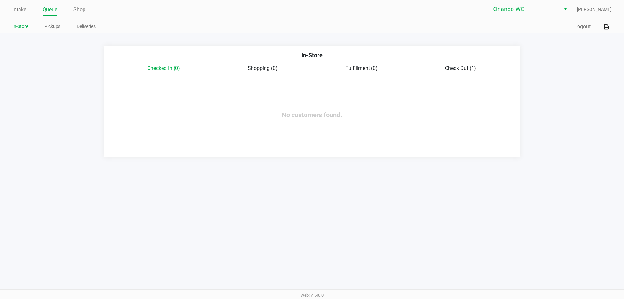
click at [467, 65] on div "Check Out (1)" at bounding box center [460, 68] width 99 height 8
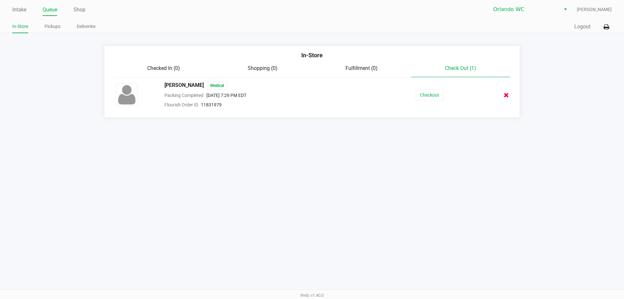
click at [506, 95] on icon at bounding box center [506, 95] width 5 height 5
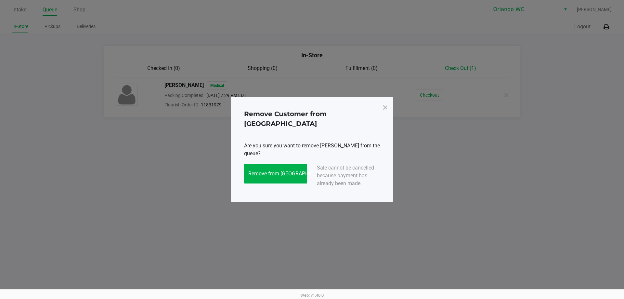
click at [386, 110] on span at bounding box center [385, 107] width 6 height 10
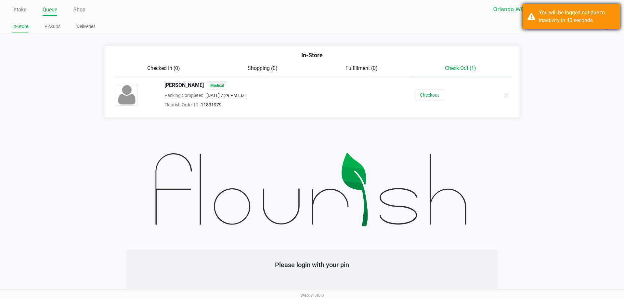
click at [541, 23] on div "You will be logged out due to inactivity in 40 seconds" at bounding box center [577, 17] width 76 height 16
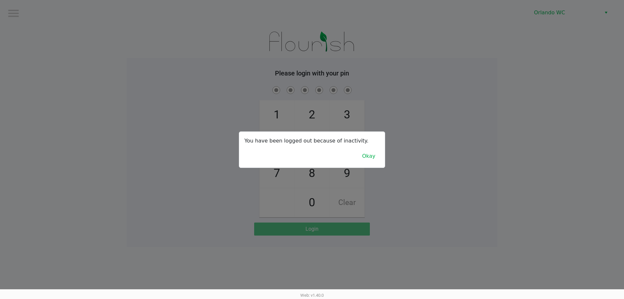
click at [185, 110] on div at bounding box center [312, 149] width 624 height 299
click at [237, 74] on div at bounding box center [312, 149] width 624 height 299
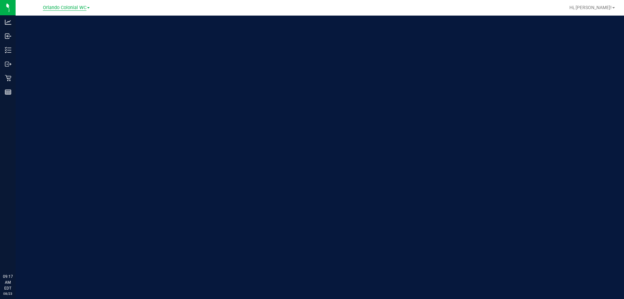
click at [67, 10] on span "Orlando Colonial WC" at bounding box center [65, 8] width 44 height 6
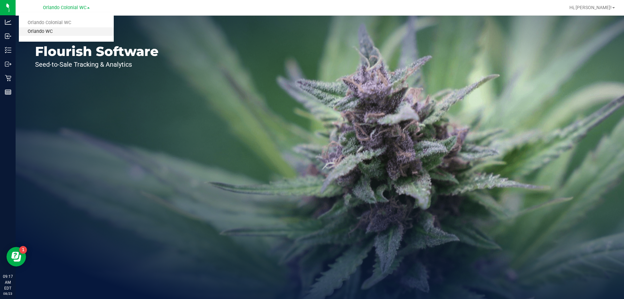
click at [64, 30] on link "Orlando WC" at bounding box center [66, 31] width 95 height 9
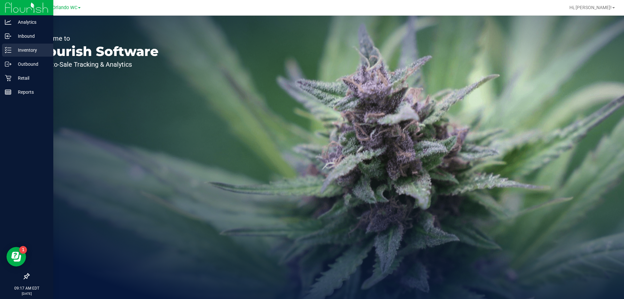
click at [9, 50] on line at bounding box center [9, 50] width 4 height 0
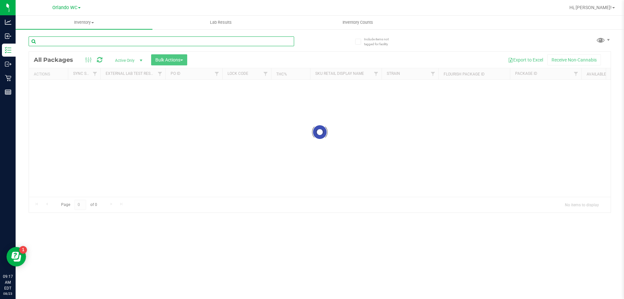
click at [95, 40] on div "Inventory All packages All inventory Waste log Create inventory Lab Results Inv…" at bounding box center [320, 157] width 608 height 283
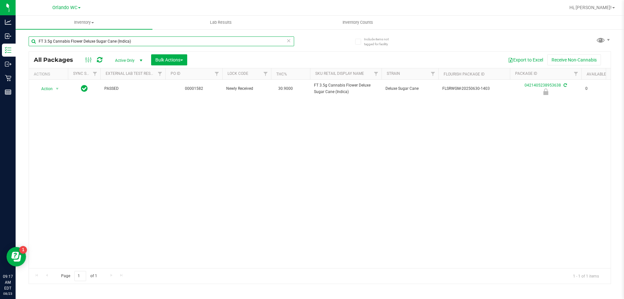
type input "FT 3.5g Cannabis Flower Deluxe Sugar Cane (Indica)"
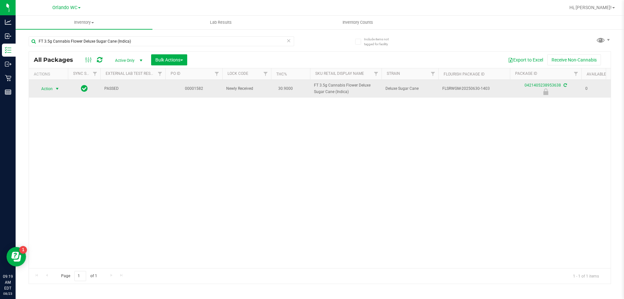
click at [58, 87] on span "select" at bounding box center [57, 88] width 5 height 5
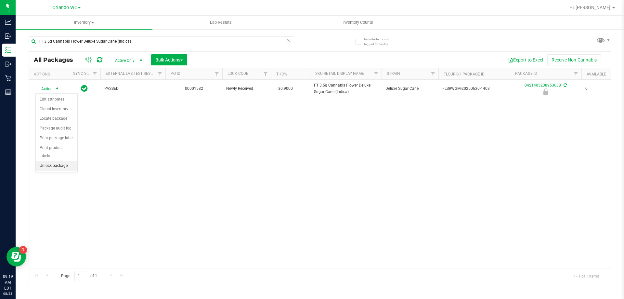
click at [62, 161] on li "Unlock package" at bounding box center [57, 166] width 42 height 10
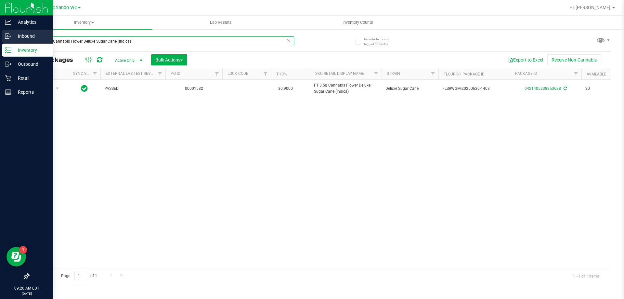
drag, startPoint x: 131, startPoint y: 44, endPoint x: 0, endPoint y: 35, distance: 131.5
click at [0, 35] on div "Analytics Inbound Inventory Outbound Retail Reports 09:26 AM EDT 08/23/2025 08/…" at bounding box center [312, 149] width 624 height 299
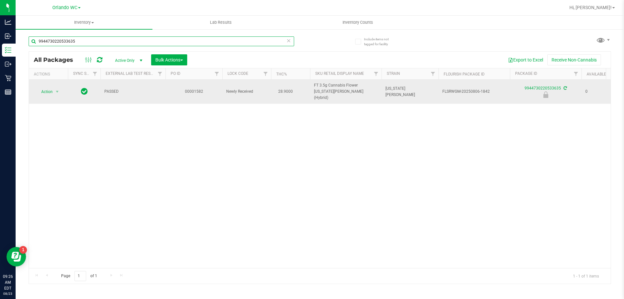
type input "9944730220533635"
click at [48, 90] on span "Action" at bounding box center [44, 91] width 18 height 9
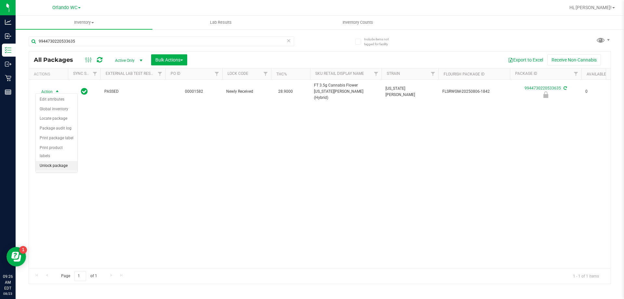
click at [55, 161] on li "Unlock package" at bounding box center [57, 166] width 42 height 10
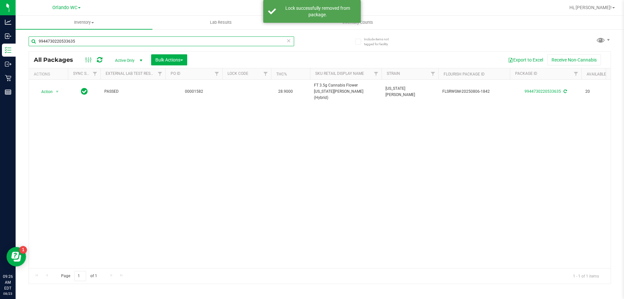
drag, startPoint x: 77, startPoint y: 44, endPoint x: 30, endPoint y: 44, distance: 47.4
click at [31, 44] on input "9944730220533635" at bounding box center [161, 41] width 265 height 10
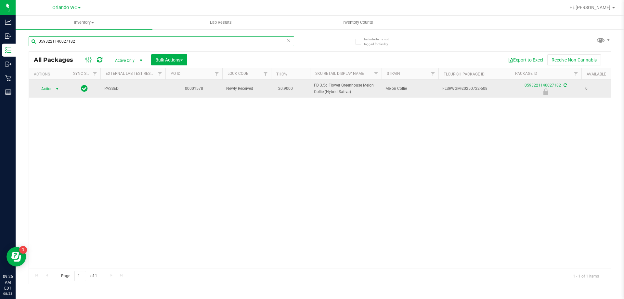
type input "0593221140027182"
click at [51, 88] on span "Action" at bounding box center [44, 88] width 18 height 9
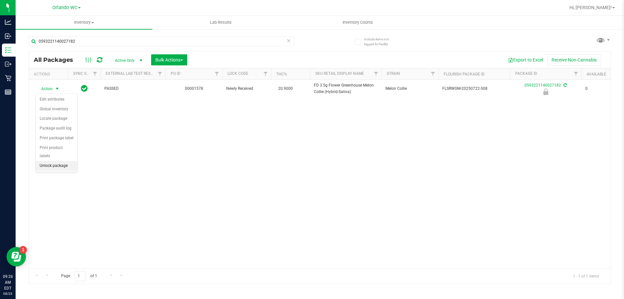
click at [51, 161] on li "Unlock package" at bounding box center [57, 166] width 42 height 10
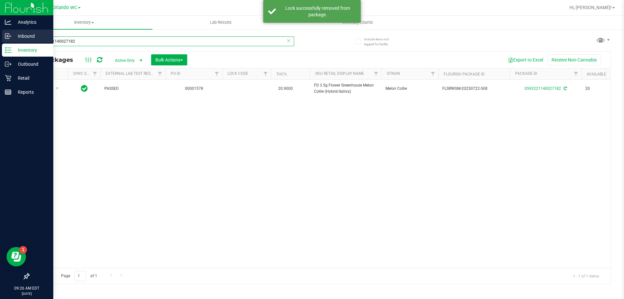
drag, startPoint x: 81, startPoint y: 43, endPoint x: 0, endPoint y: 40, distance: 81.3
click at [0, 41] on div "Analytics Inbound Inventory Outbound Retail Reports 09:26 AM EDT 08/23/2025 08/…" at bounding box center [312, 149] width 624 height 299
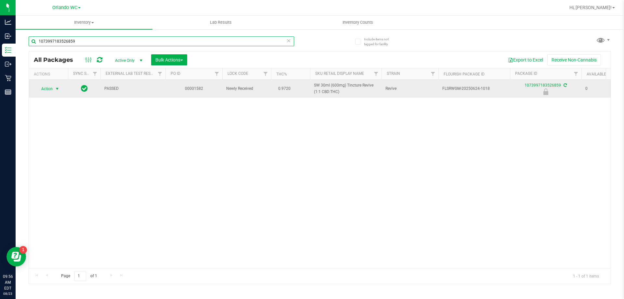
type input "1073997183526859"
click at [55, 90] on span "select" at bounding box center [57, 88] width 5 height 5
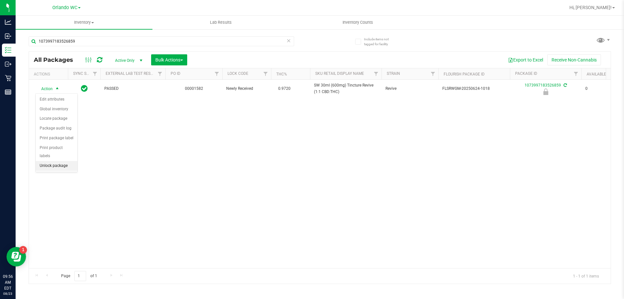
click at [58, 161] on li "Unlock package" at bounding box center [57, 166] width 42 height 10
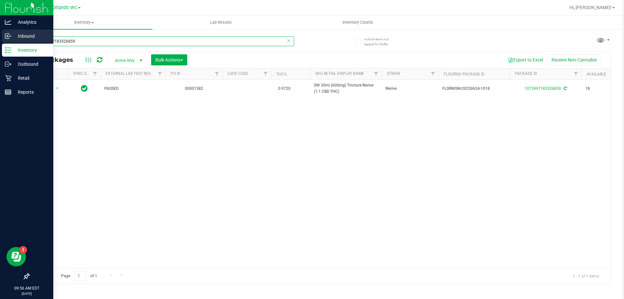
drag, startPoint x: 94, startPoint y: 42, endPoint x: 0, endPoint y: 42, distance: 94.2
click at [0, 42] on div "Analytics Inbound Inventory Outbound Retail Reports 09:56 AM EDT 08/23/2025 08/…" at bounding box center [312, 149] width 624 height 299
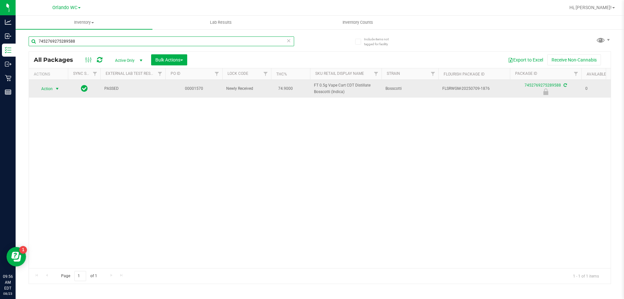
type input "7452769275289588"
click at [48, 90] on span "Action" at bounding box center [44, 88] width 18 height 9
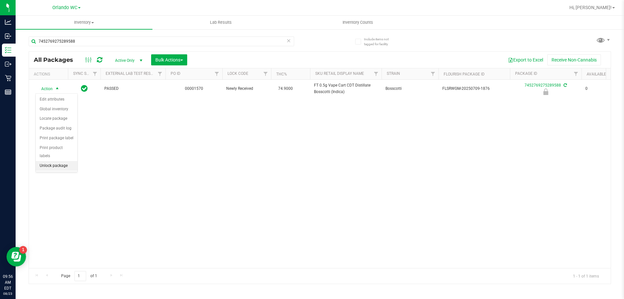
click at [66, 161] on li "Unlock package" at bounding box center [57, 166] width 42 height 10
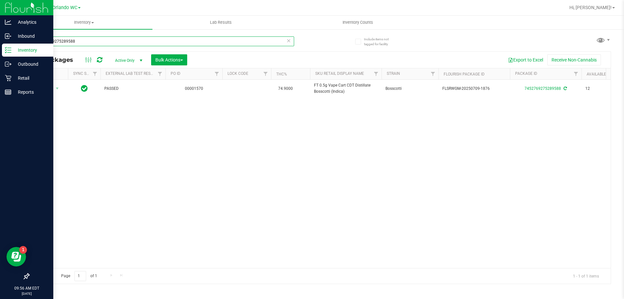
drag, startPoint x: 76, startPoint y: 40, endPoint x: 0, endPoint y: 47, distance: 76.3
click at [0, 47] on div "Analytics Inbound Inventory Outbound Retail Reports 09:56 AM EDT 08/23/2025 08/…" at bounding box center [312, 149] width 624 height 299
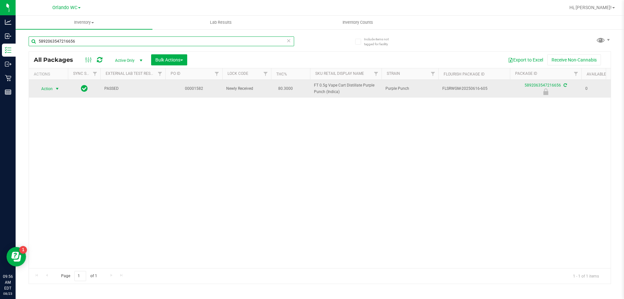
type input "5892063547216656"
click at [57, 90] on span "select" at bounding box center [57, 88] width 5 height 5
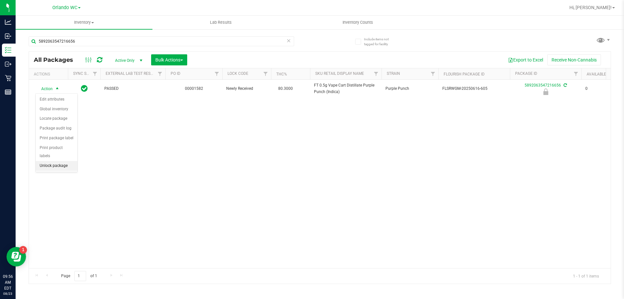
click at [62, 161] on li "Unlock package" at bounding box center [57, 166] width 42 height 10
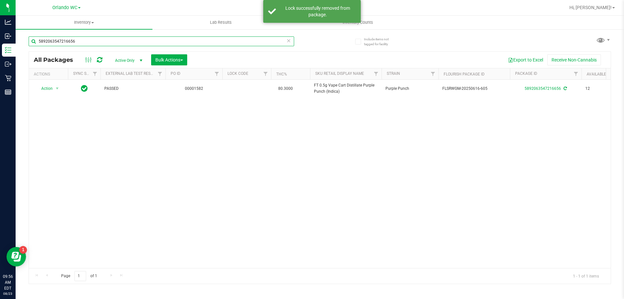
drag, startPoint x: 82, startPoint y: 41, endPoint x: 23, endPoint y: 37, distance: 59.6
click at [27, 38] on div "Include items not tagged for facility 5892063547216656 All Packages Active Only…" at bounding box center [320, 128] width 608 height 198
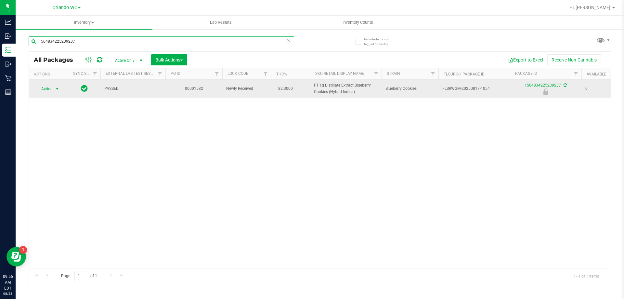
type input "1564834225239237"
click at [53, 87] on span "Action" at bounding box center [44, 88] width 18 height 9
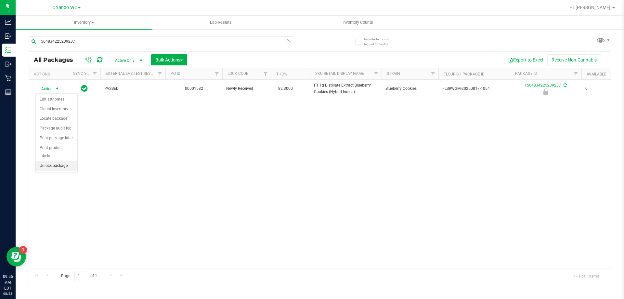
click at [58, 161] on li "Unlock package" at bounding box center [57, 166] width 42 height 10
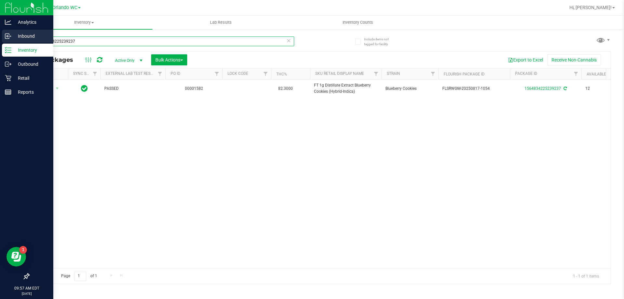
drag, startPoint x: 79, startPoint y: 40, endPoint x: 0, endPoint y: 35, distance: 78.8
click at [0, 35] on div "Analytics Inbound Inventory Outbound Retail Reports 09:57 AM EDT 08/23/2025 08/…" at bounding box center [312, 149] width 624 height 299
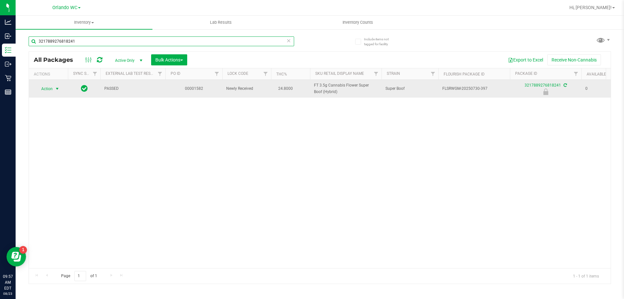
type input "3217889276818241"
click at [54, 91] on span "select" at bounding box center [57, 88] width 8 height 9
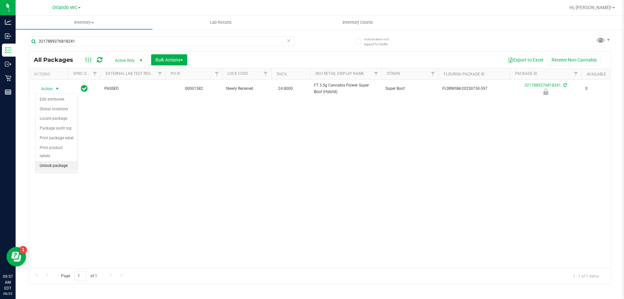
click at [69, 161] on li "Unlock package" at bounding box center [57, 166] width 42 height 10
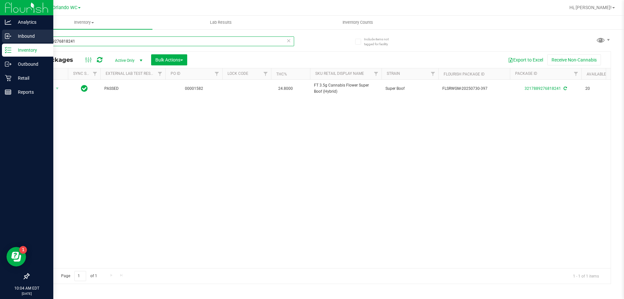
drag, startPoint x: 88, startPoint y: 43, endPoint x: 0, endPoint y: 35, distance: 88.7
click at [0, 42] on div "Analytics Inbound Inventory Outbound Retail Reports 10:04 AM EDT 08/23/2025 08/…" at bounding box center [312, 149] width 624 height 299
type input "bdl"
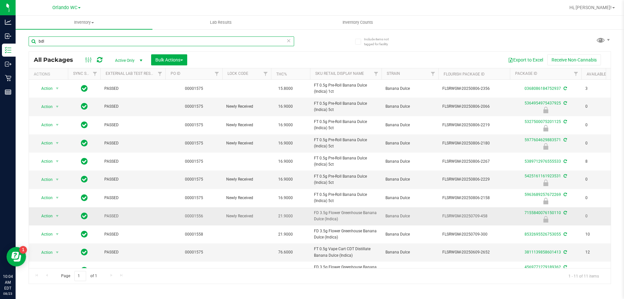
scroll to position [16, 0]
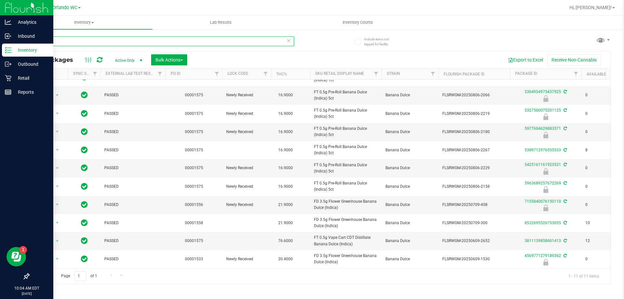
drag, startPoint x: 56, startPoint y: 42, endPoint x: 0, endPoint y: 46, distance: 55.8
click at [0, 51] on div "Analytics Inbound Inventory Outbound Retail Reports 10:04 AM EDT 08/23/2025 08/…" at bounding box center [312, 149] width 624 height 299
